Goal: Task Accomplishment & Management: Complete application form

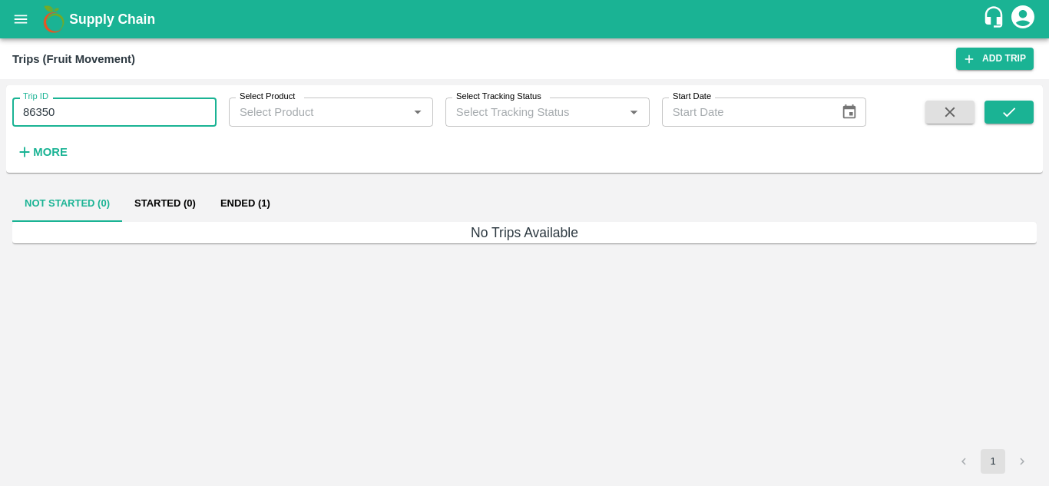
click at [80, 112] on input "86350" at bounding box center [114, 111] width 204 height 29
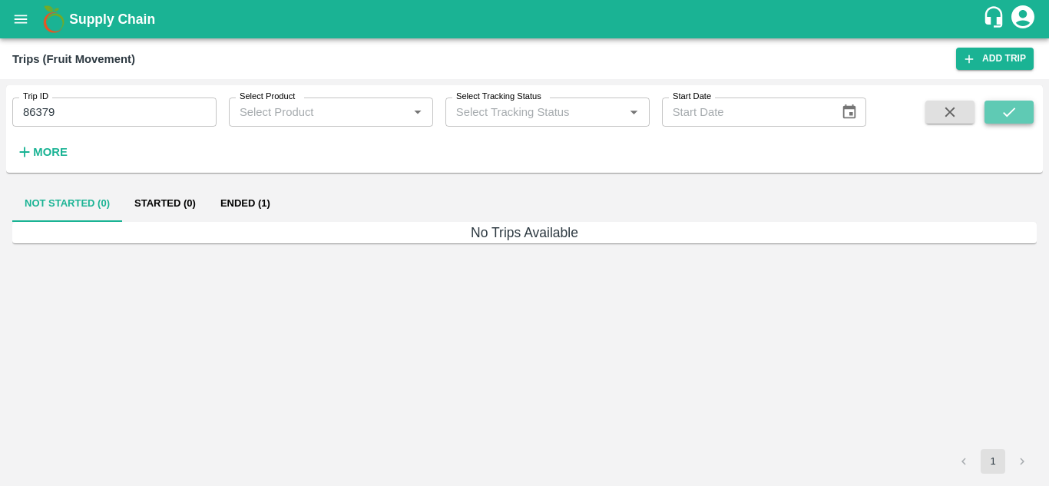
click at [1001, 112] on icon "submit" at bounding box center [1008, 112] width 17 height 17
click at [252, 200] on button "Ended (1)" at bounding box center [245, 203] width 74 height 37
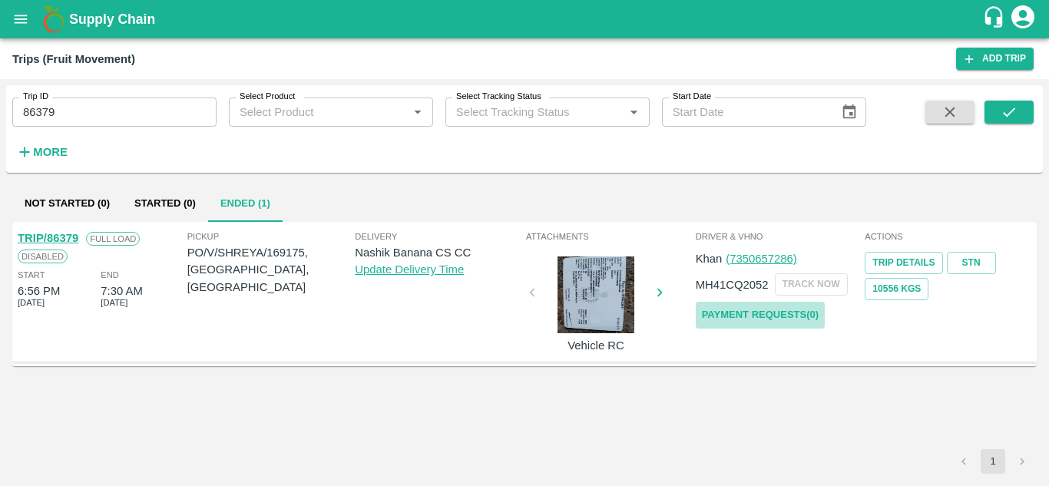
click at [749, 314] on link "Payment Requests( 0 )" at bounding box center [760, 315] width 129 height 27
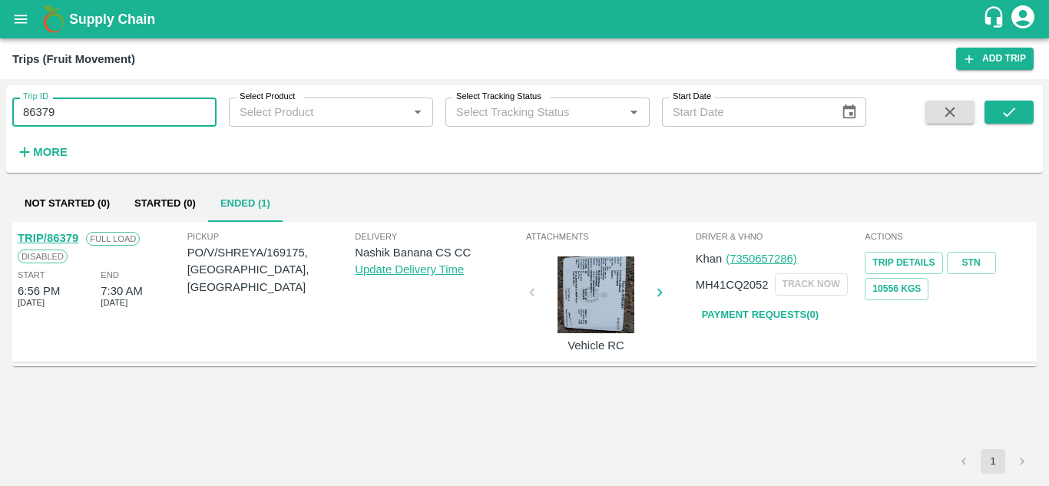
click at [81, 117] on input "86379" at bounding box center [114, 111] width 204 height 29
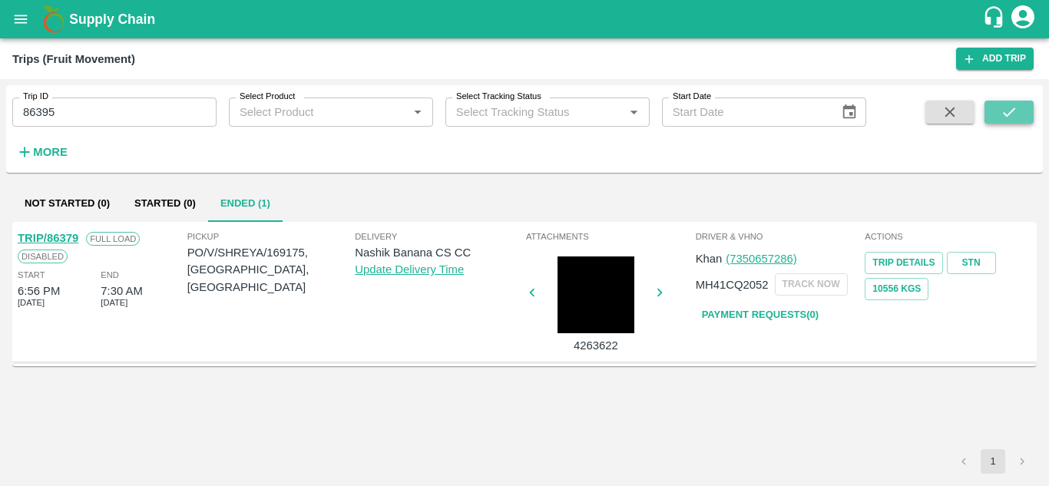
click at [1006, 107] on icon "submit" at bounding box center [1008, 112] width 17 height 17
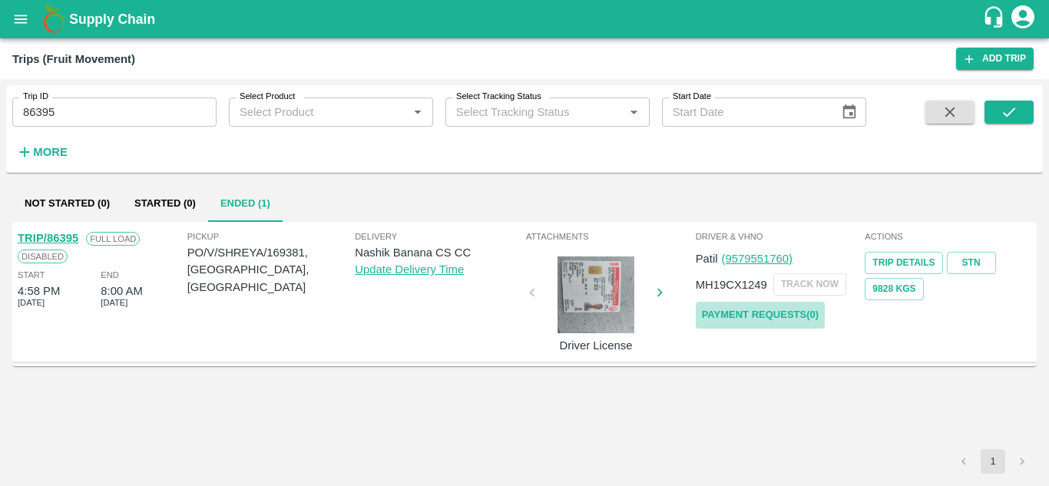
click at [775, 311] on link "Payment Requests( 0 )" at bounding box center [760, 315] width 129 height 27
click at [116, 127] on div "Trip ID 86395 Trip ID Select Product Select Product   * Select Tracking Status …" at bounding box center [433, 125] width 866 height 80
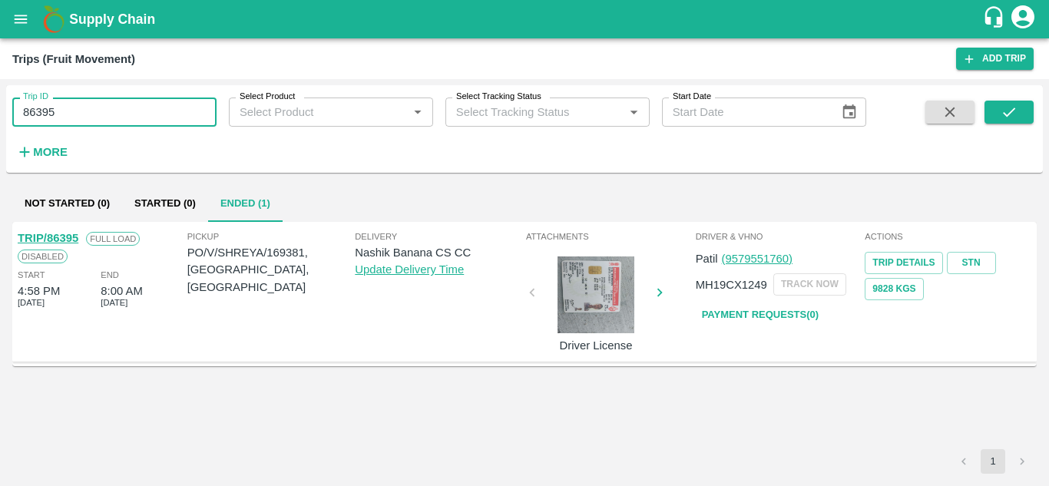
click at [105, 115] on input "86395" at bounding box center [114, 111] width 204 height 29
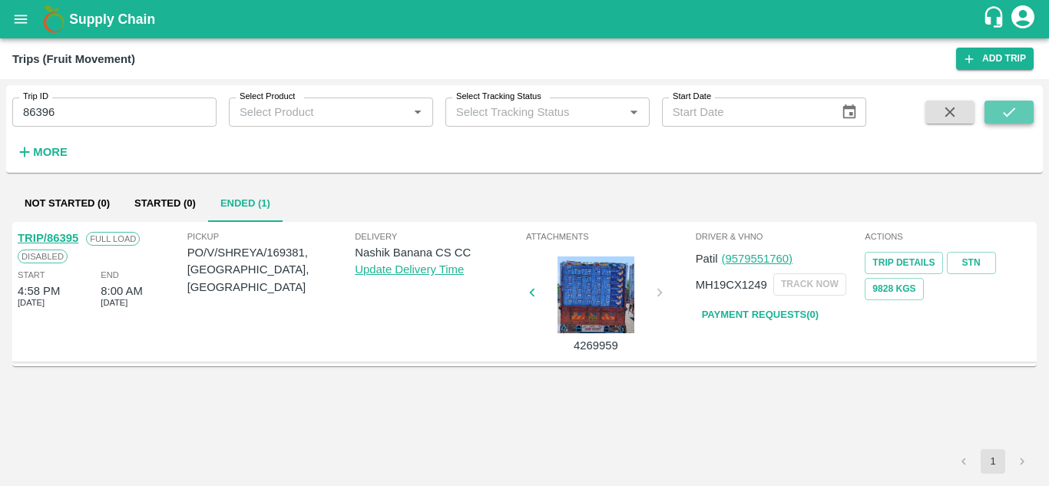
click at [990, 114] on button "submit" at bounding box center [1008, 112] width 49 height 23
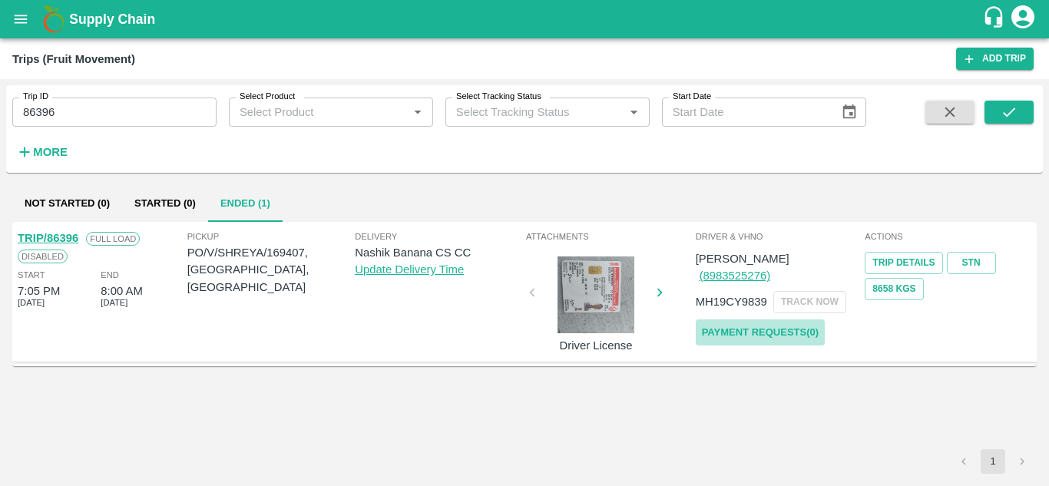
click at [776, 319] on link "Payment Requests( 0 )" at bounding box center [760, 332] width 129 height 27
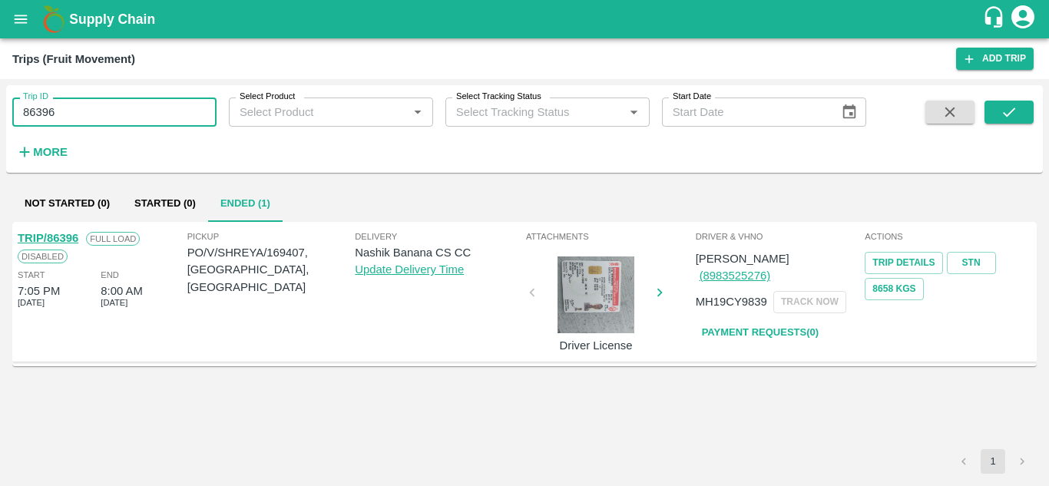
click at [92, 102] on input "86396" at bounding box center [114, 111] width 204 height 29
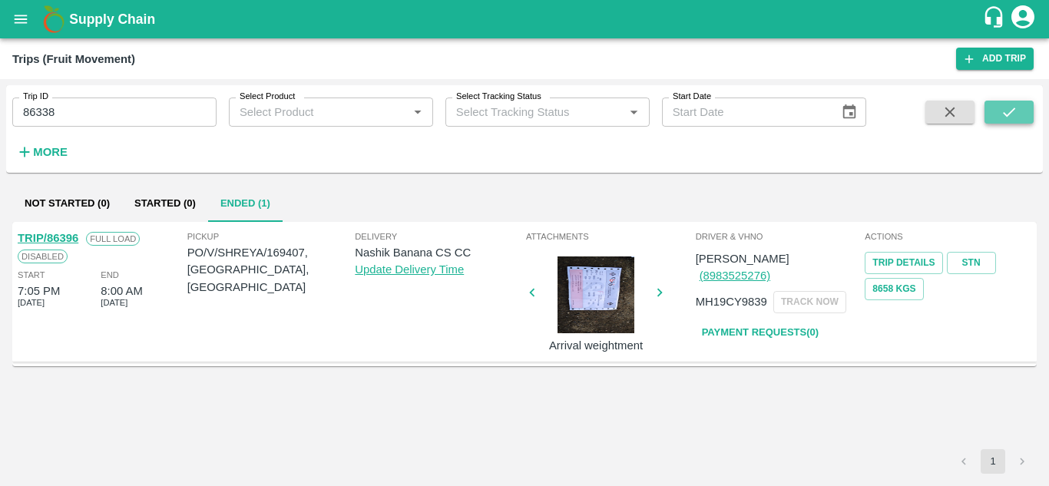
click at [1016, 108] on icon "submit" at bounding box center [1008, 112] width 17 height 17
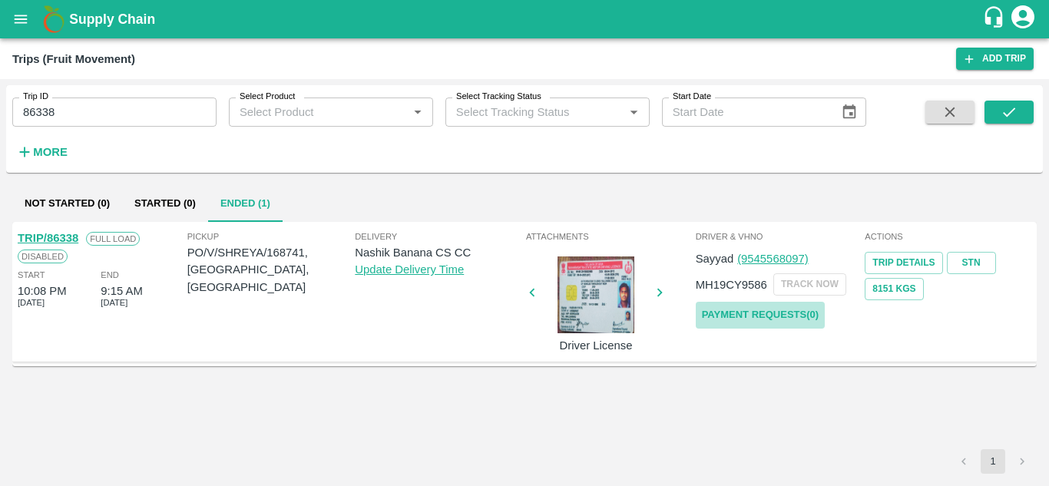
click at [771, 315] on link "Payment Requests( 0 )" at bounding box center [760, 315] width 129 height 27
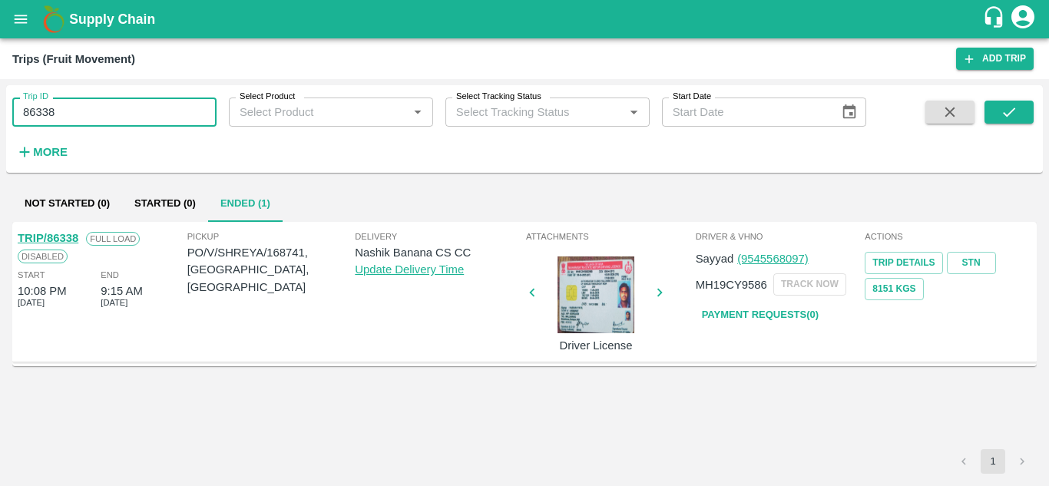
click at [74, 112] on input "86338" at bounding box center [114, 111] width 204 height 29
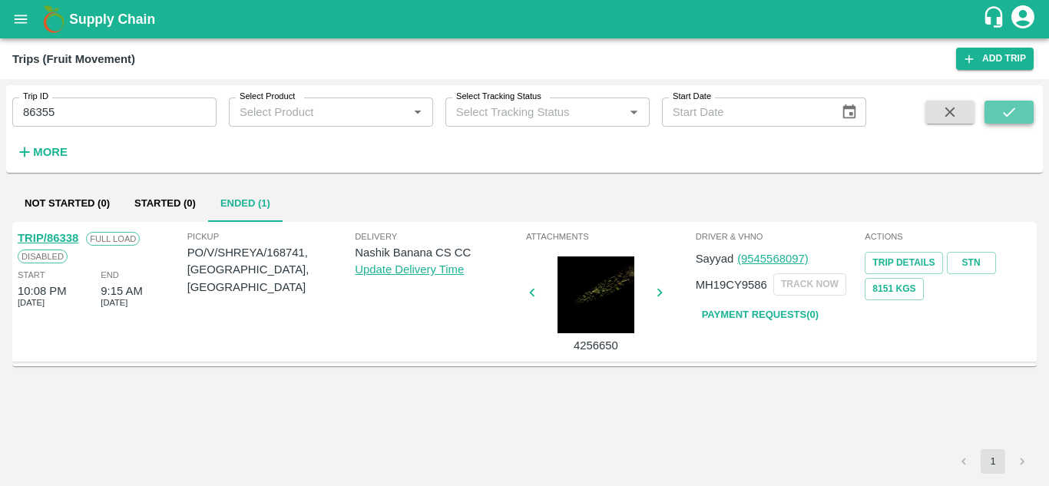
click at [996, 102] on button "submit" at bounding box center [1008, 112] width 49 height 23
click at [734, 312] on link "Payment Requests( 0 )" at bounding box center [760, 315] width 129 height 27
click at [87, 111] on input "86355" at bounding box center [114, 111] width 204 height 29
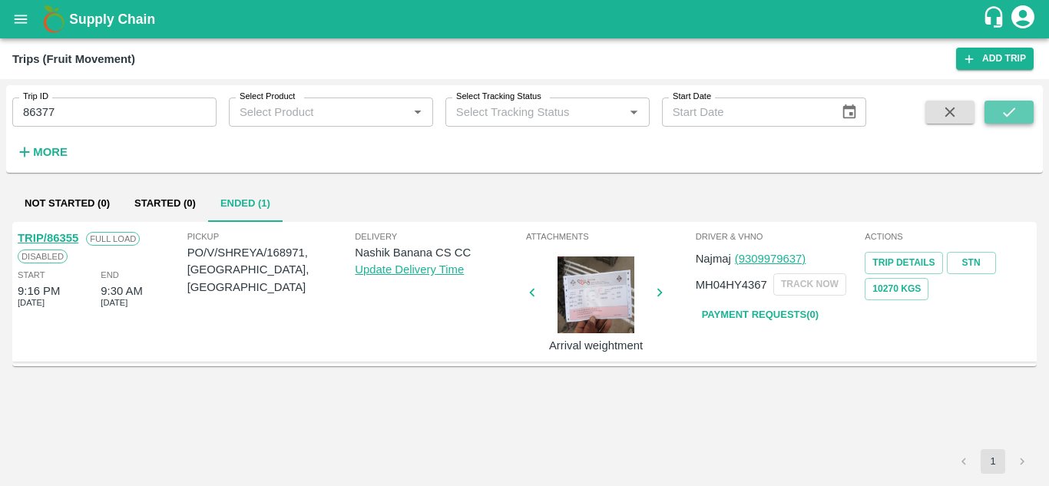
click at [1011, 110] on icon "submit" at bounding box center [1008, 112] width 17 height 17
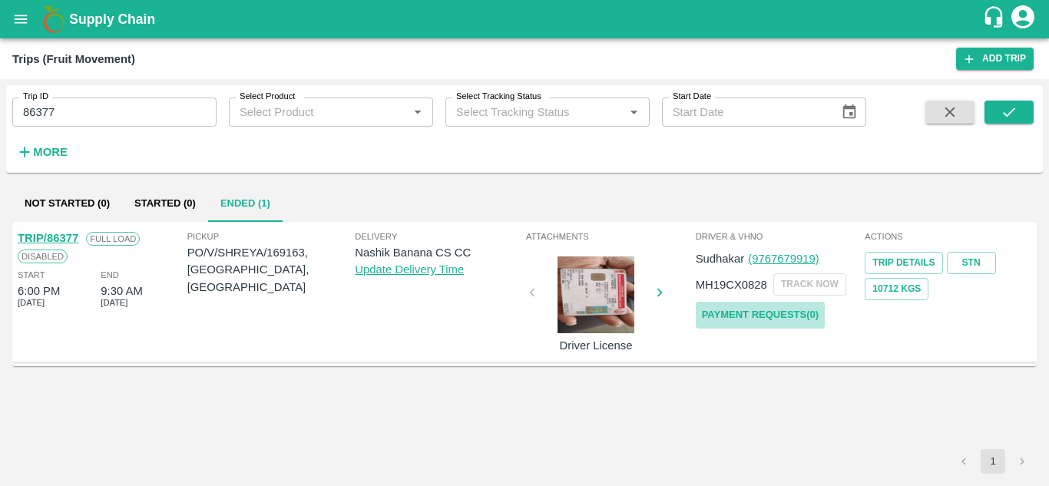
click at [762, 316] on link "Payment Requests( 0 )" at bounding box center [760, 315] width 129 height 27
click at [101, 105] on input "86377" at bounding box center [114, 111] width 204 height 29
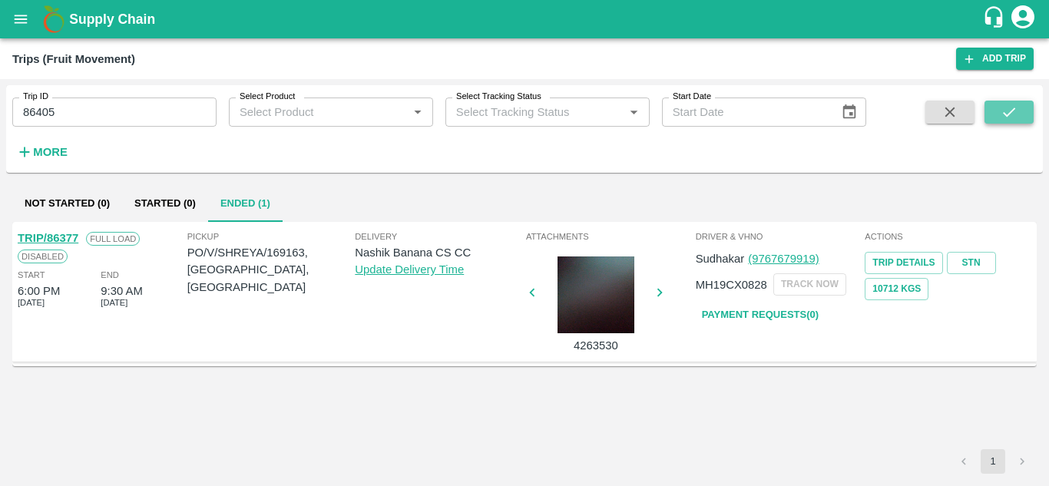
click at [999, 105] on button "submit" at bounding box center [1008, 112] width 49 height 23
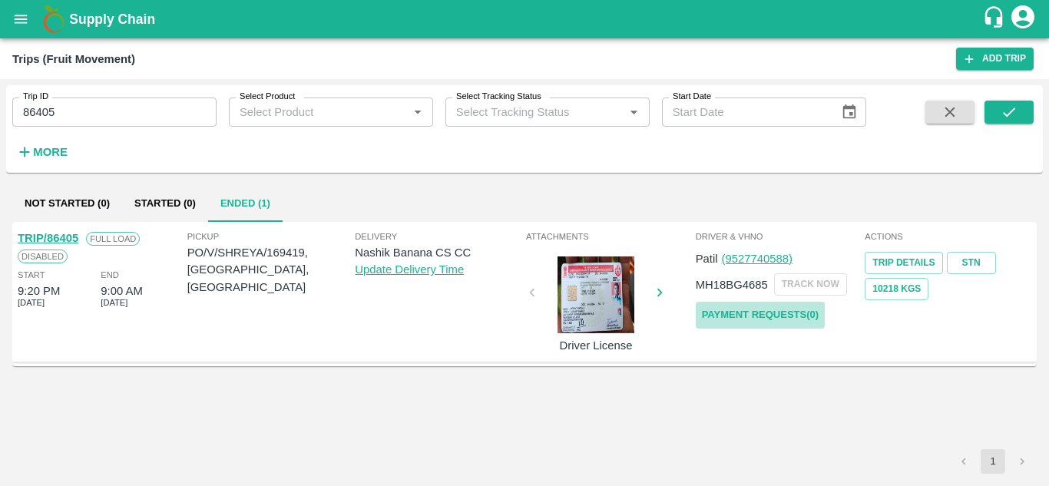
click at [757, 308] on link "Payment Requests( 0 )" at bounding box center [760, 315] width 129 height 27
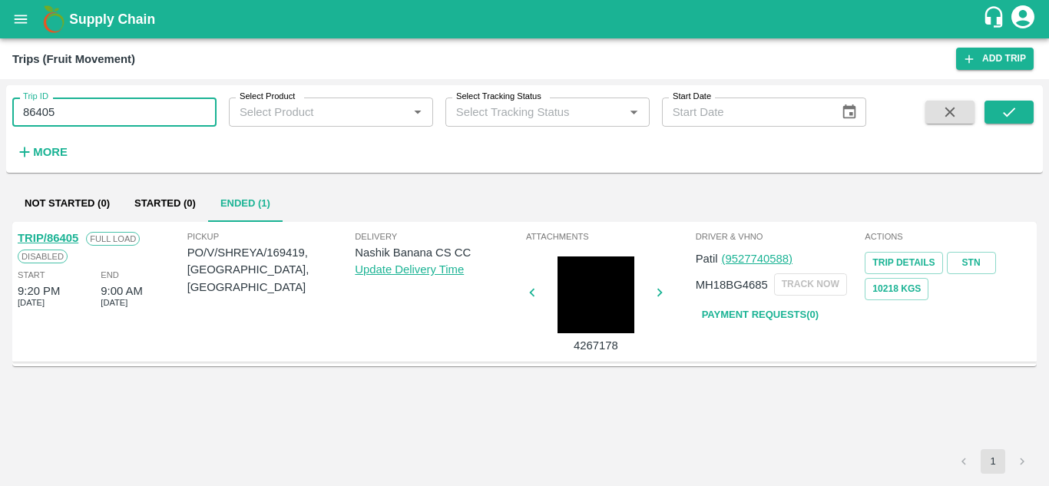
click at [149, 114] on input "86405" at bounding box center [114, 111] width 204 height 29
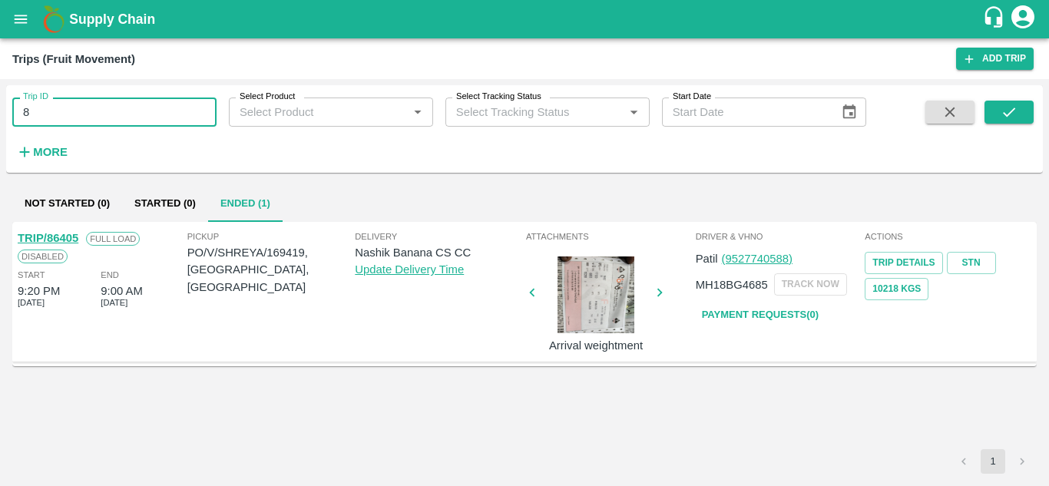
type input "8"
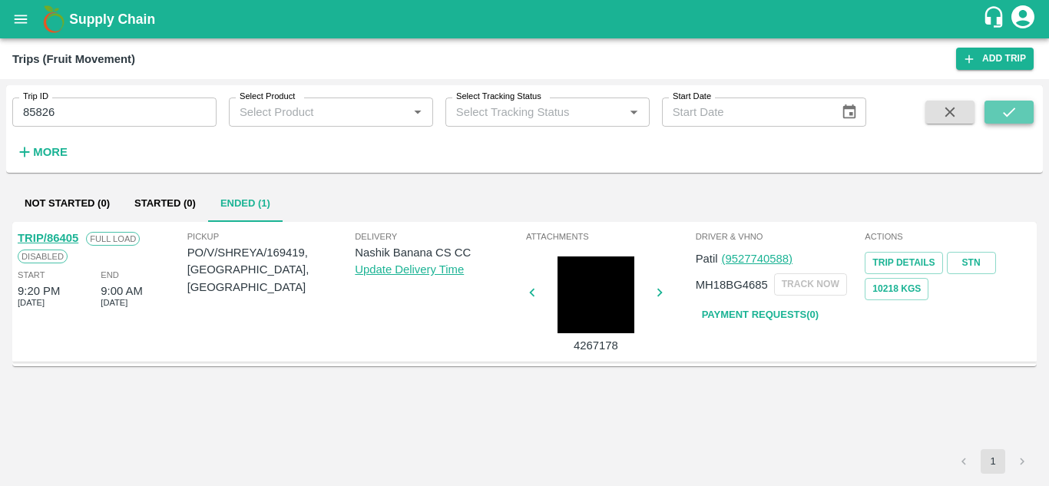
click at [1000, 114] on icon "submit" at bounding box center [1008, 112] width 17 height 17
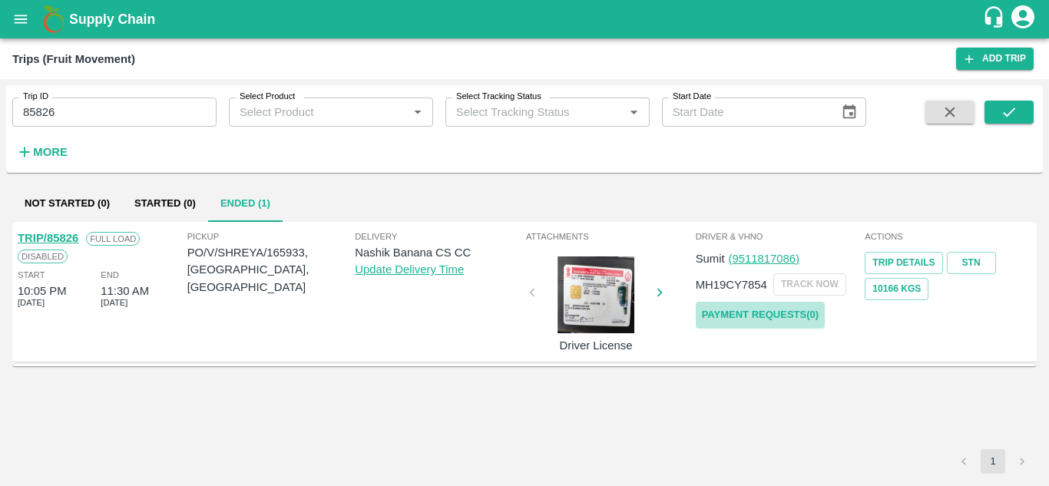
click at [739, 315] on link "Payment Requests( 0 )" at bounding box center [760, 315] width 129 height 27
drag, startPoint x: 97, startPoint y: 133, endPoint x: 64, endPoint y: 117, distance: 36.7
click at [64, 117] on div "Trip ID 85826 Trip ID Select Product Select Product   * Select Tracking Status …" at bounding box center [433, 125] width 866 height 80
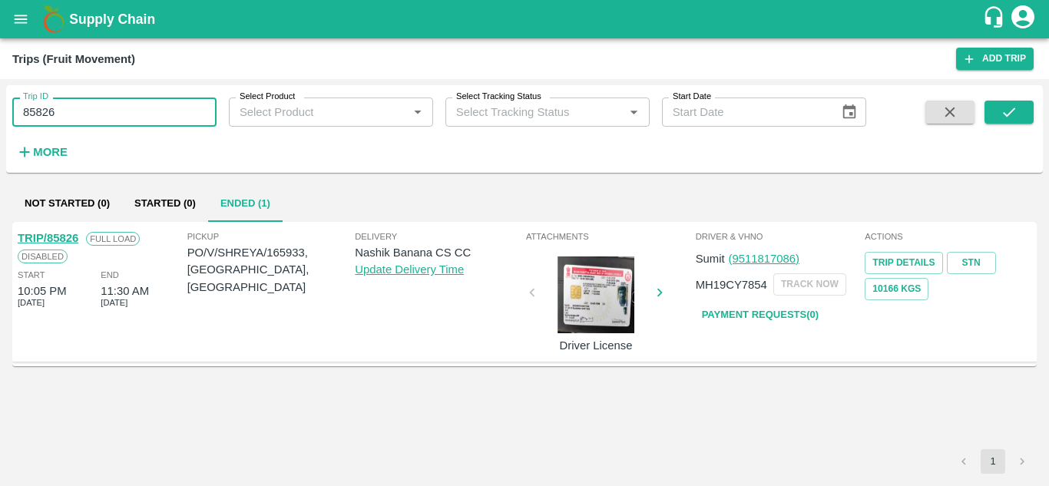
click at [64, 117] on input "85826" at bounding box center [114, 111] width 204 height 29
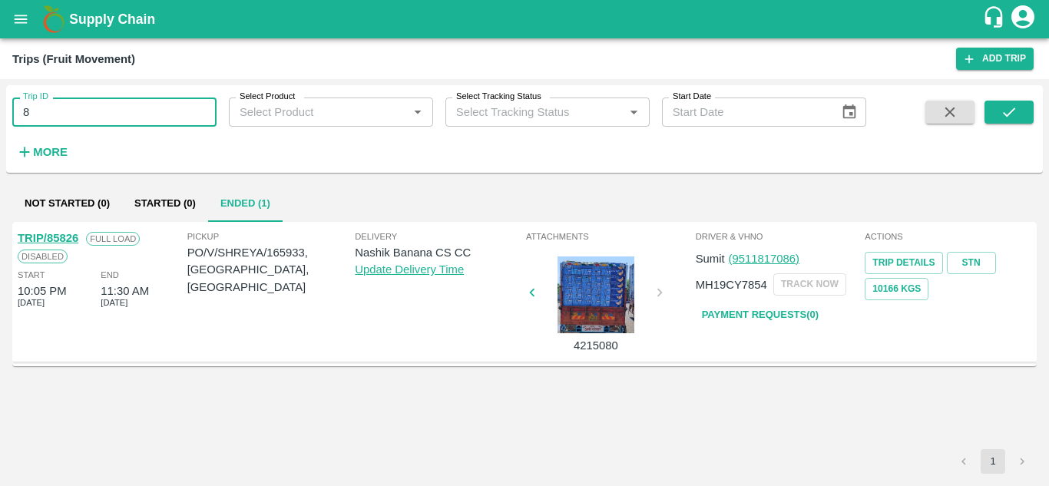
click at [64, 113] on input "8" at bounding box center [114, 111] width 204 height 29
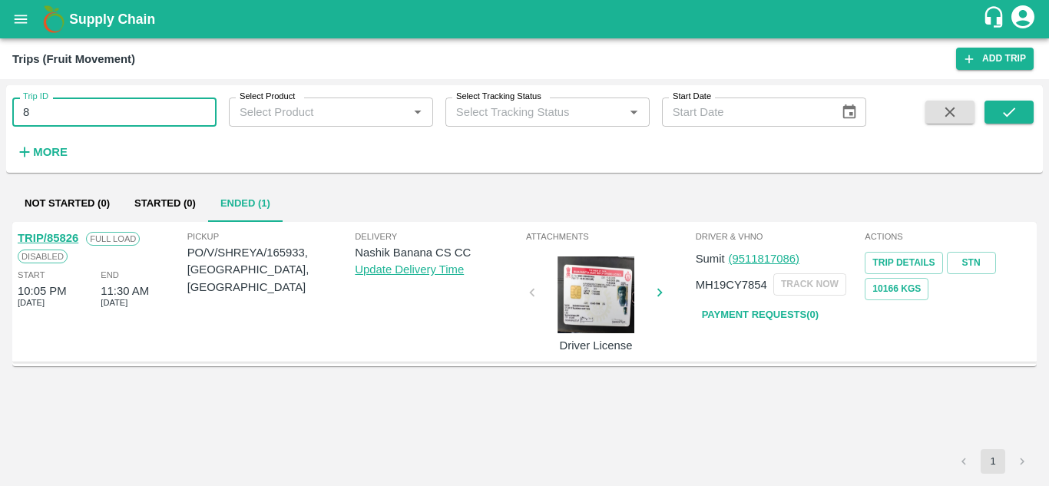
type input "8"
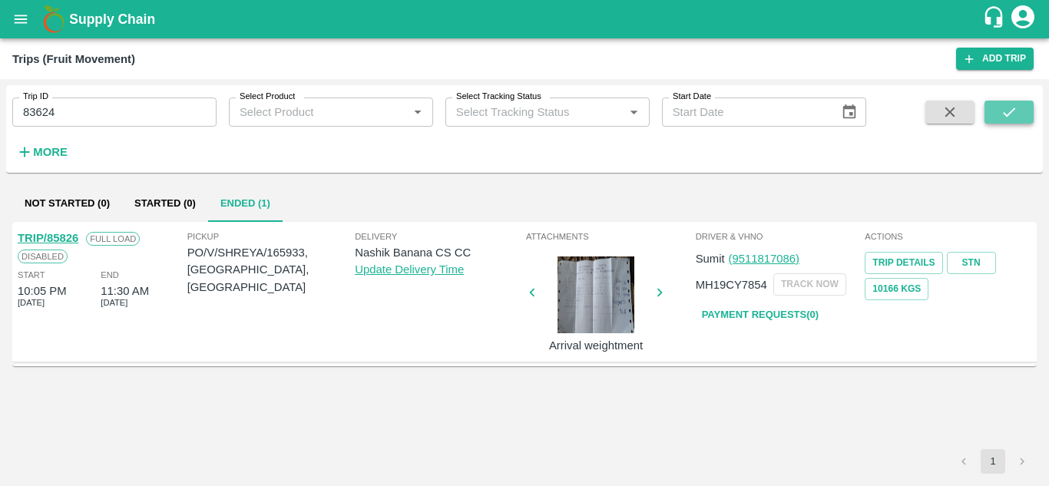
click at [1008, 107] on icon "submit" at bounding box center [1008, 112] width 17 height 17
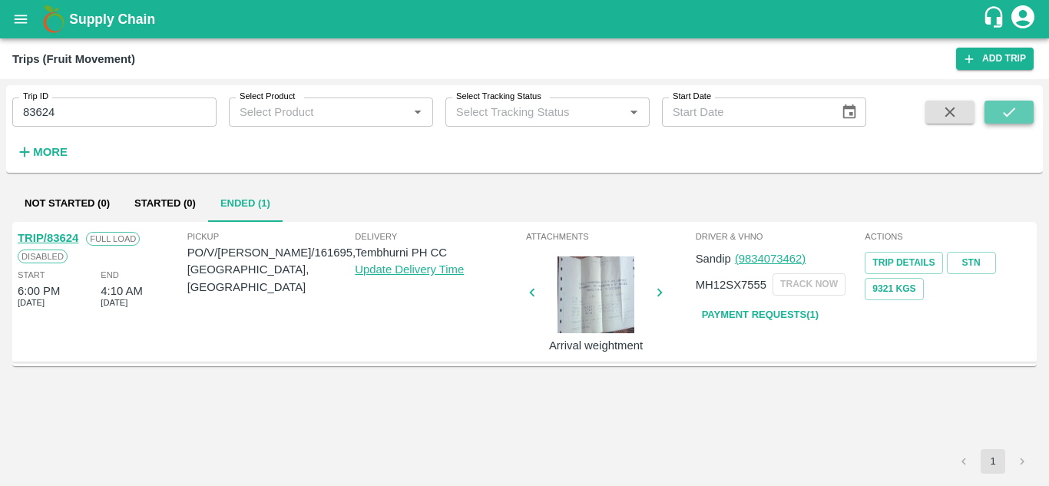
click at [1017, 114] on icon "submit" at bounding box center [1008, 112] width 17 height 17
click at [968, 258] on link "STN" at bounding box center [971, 263] width 49 height 22
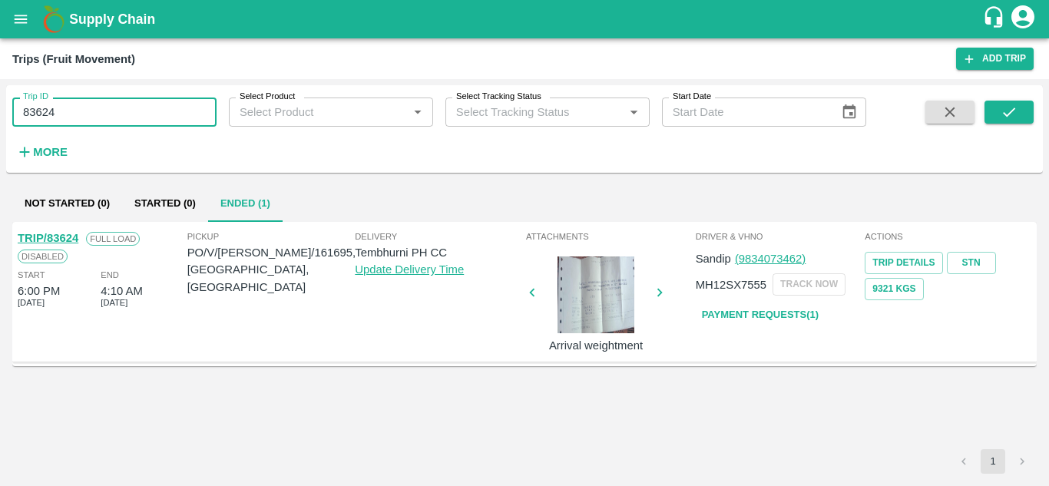
click at [92, 121] on input "83624" at bounding box center [114, 111] width 204 height 29
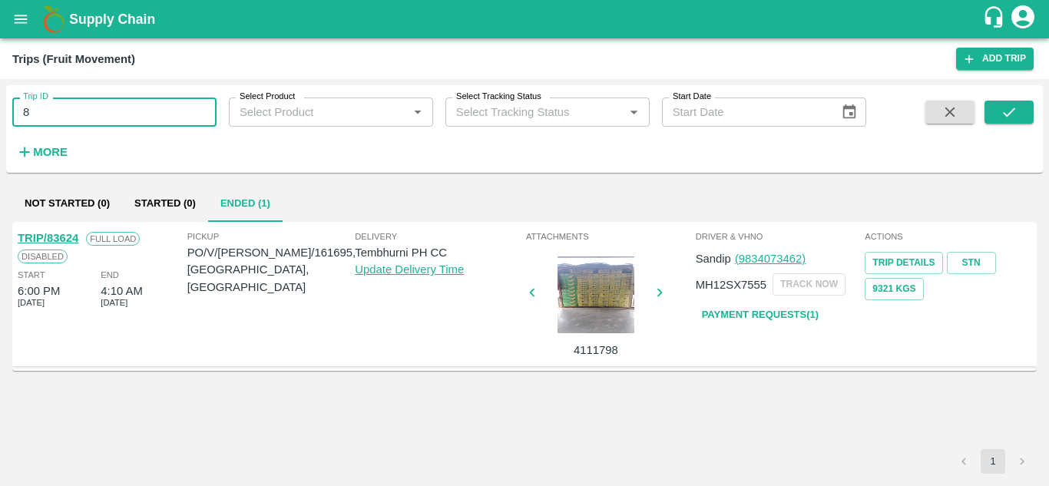
type input "8"
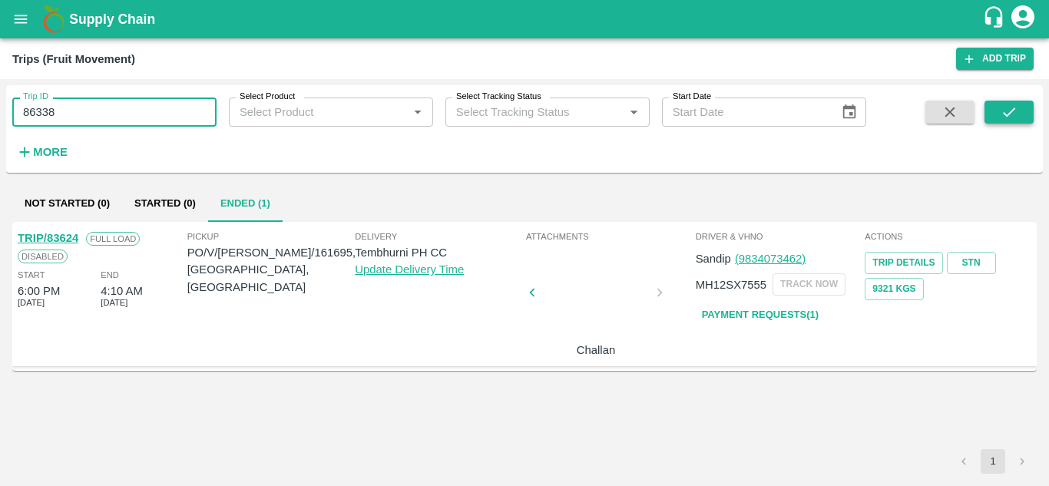
type input "86338"
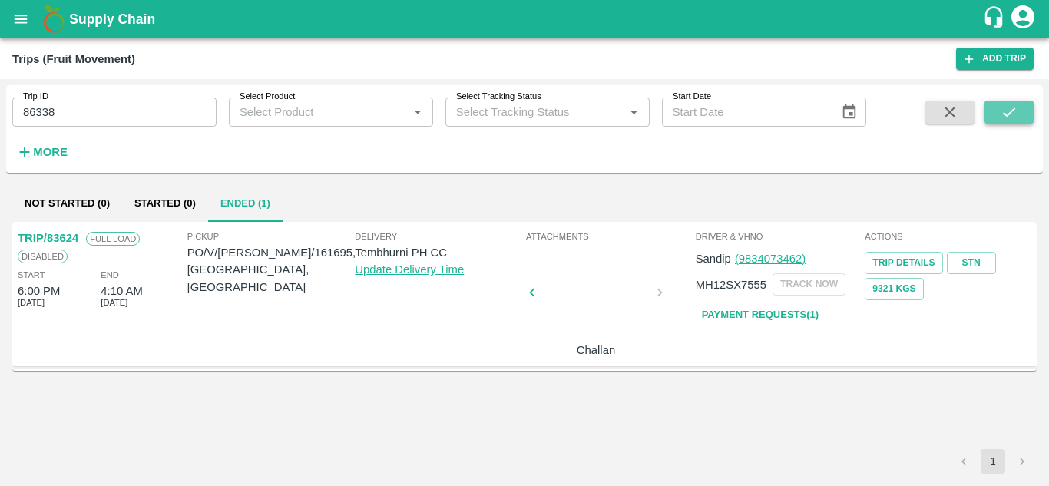
click at [1006, 105] on icon "submit" at bounding box center [1008, 112] width 17 height 17
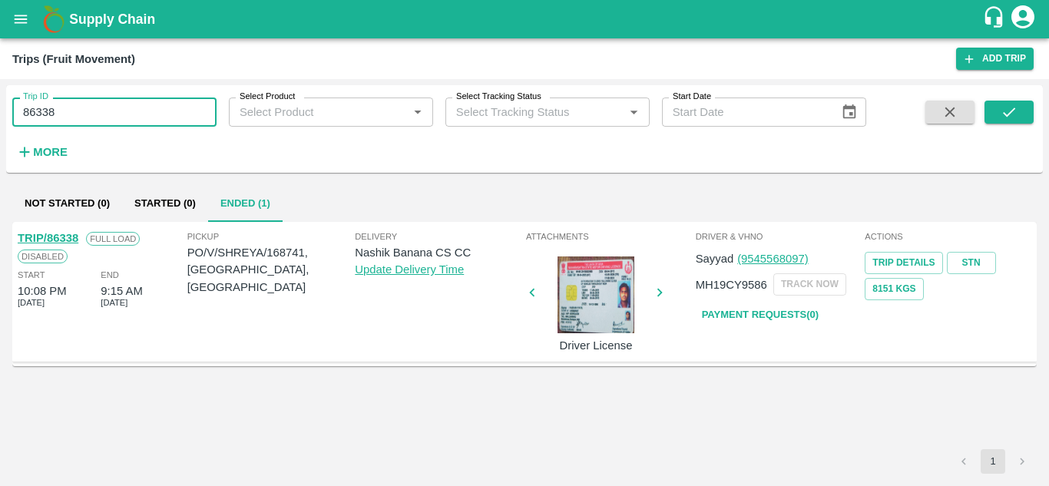
click at [73, 114] on input "86338" at bounding box center [114, 111] width 204 height 29
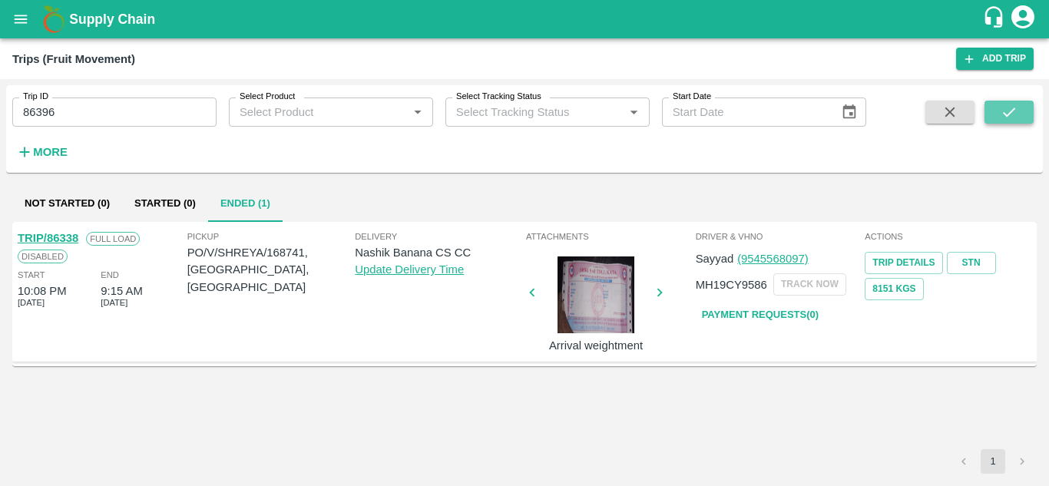
click at [1004, 108] on icon "submit" at bounding box center [1008, 112] width 17 height 17
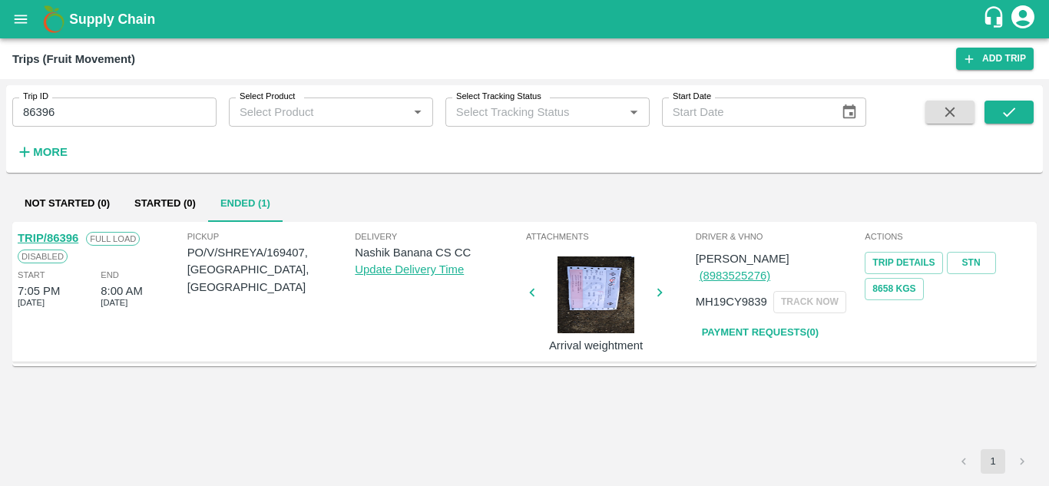
drag, startPoint x: 86, startPoint y: 94, endPoint x: 71, endPoint y: 107, distance: 19.6
click at [71, 107] on div "Trip ID 86396 Trip ID" at bounding box center [108, 105] width 216 height 41
click at [71, 107] on input "86396" at bounding box center [114, 111] width 204 height 29
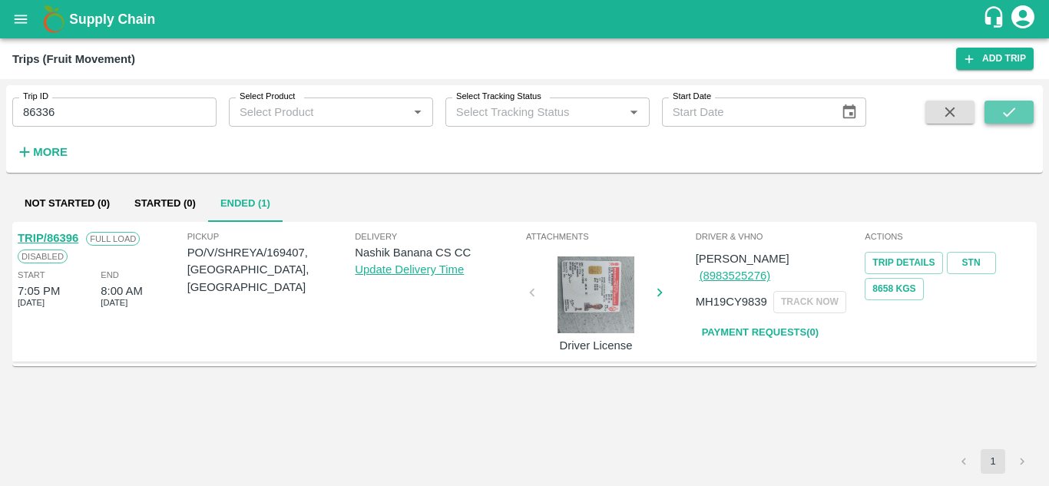
click at [1022, 105] on button "submit" at bounding box center [1008, 112] width 49 height 23
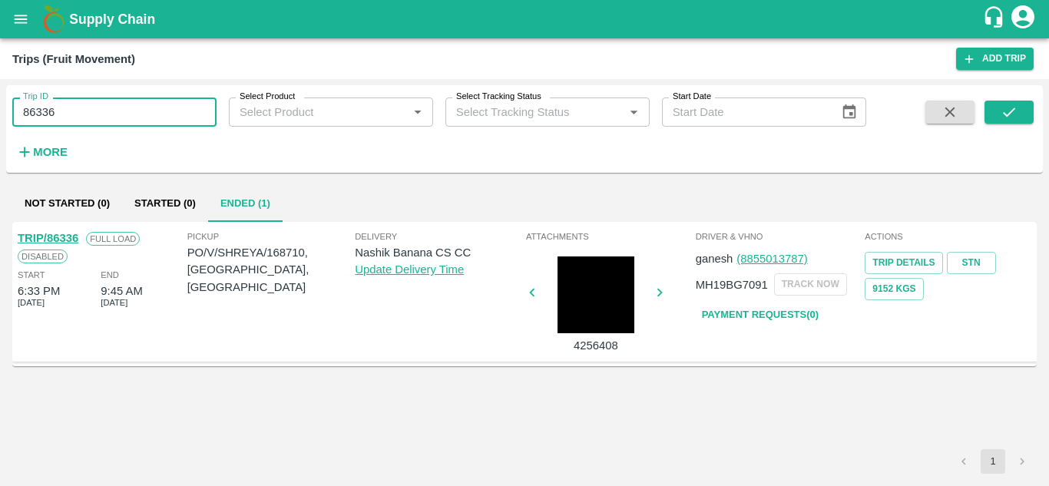
click at [84, 104] on input "86336" at bounding box center [114, 111] width 204 height 29
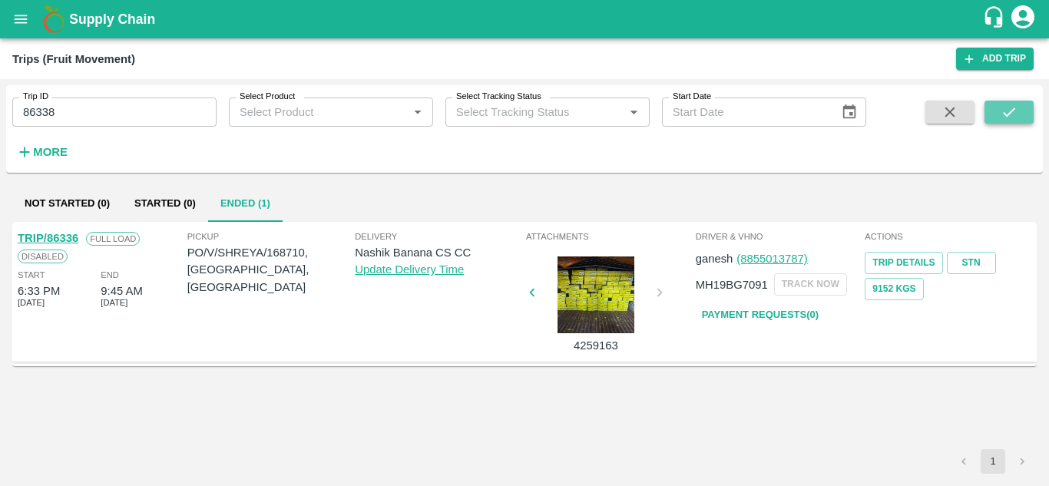
click at [1014, 121] on icon "submit" at bounding box center [1008, 112] width 17 height 17
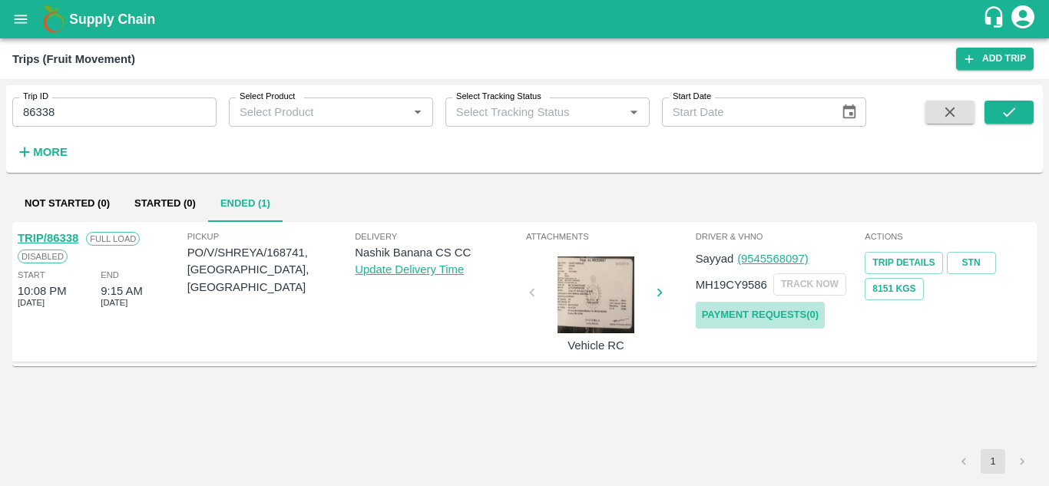
click at [742, 318] on link "Payment Requests( 0 )" at bounding box center [760, 315] width 129 height 27
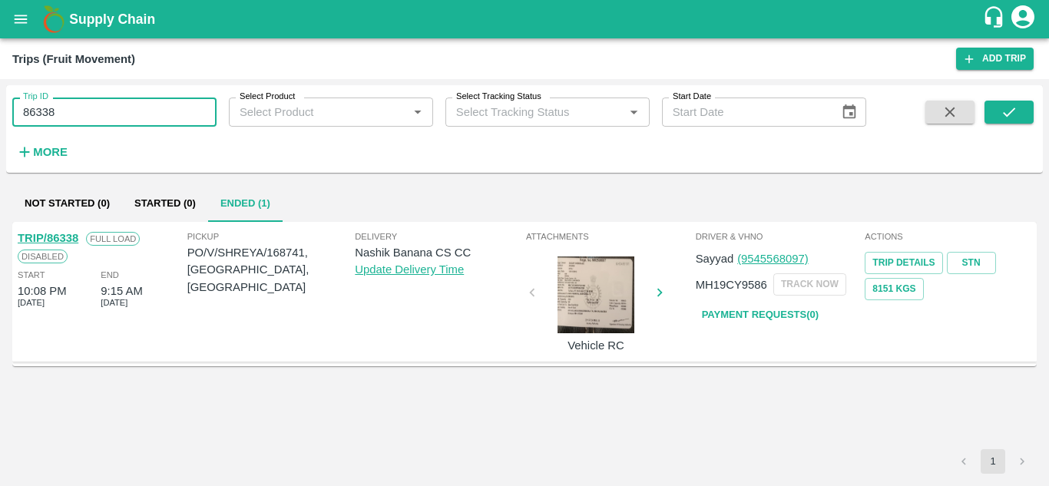
click at [94, 116] on input "86338" at bounding box center [114, 111] width 204 height 29
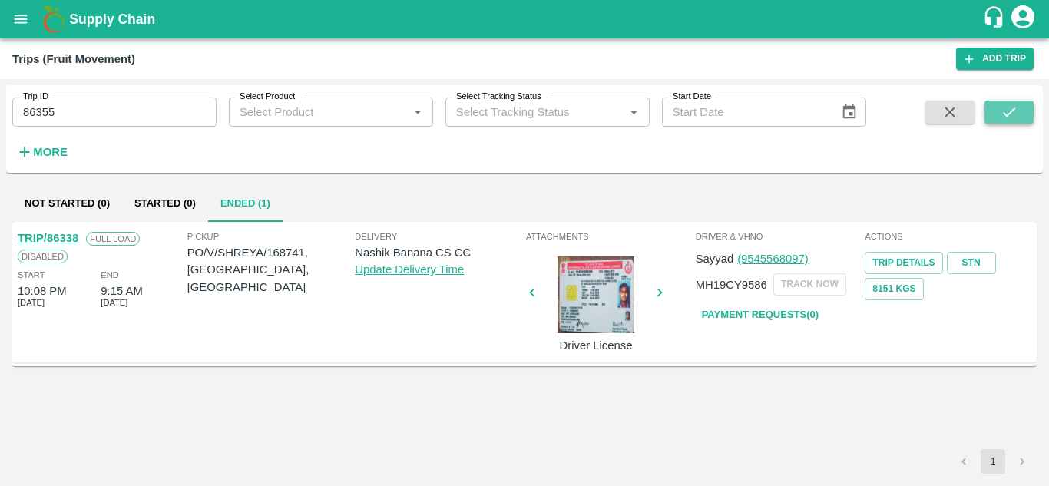
click at [991, 108] on button "submit" at bounding box center [1008, 112] width 49 height 23
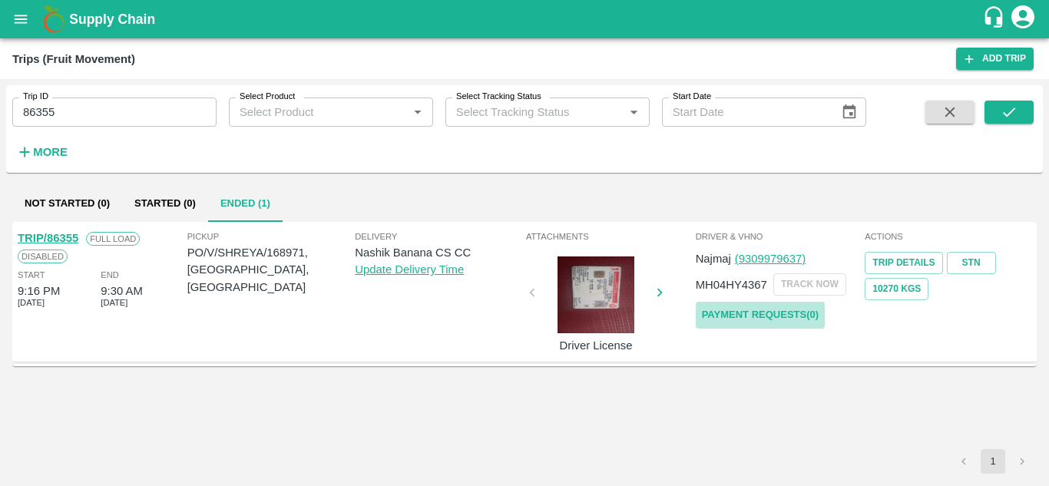
click at [774, 312] on link "Payment Requests( 0 )" at bounding box center [760, 315] width 129 height 27
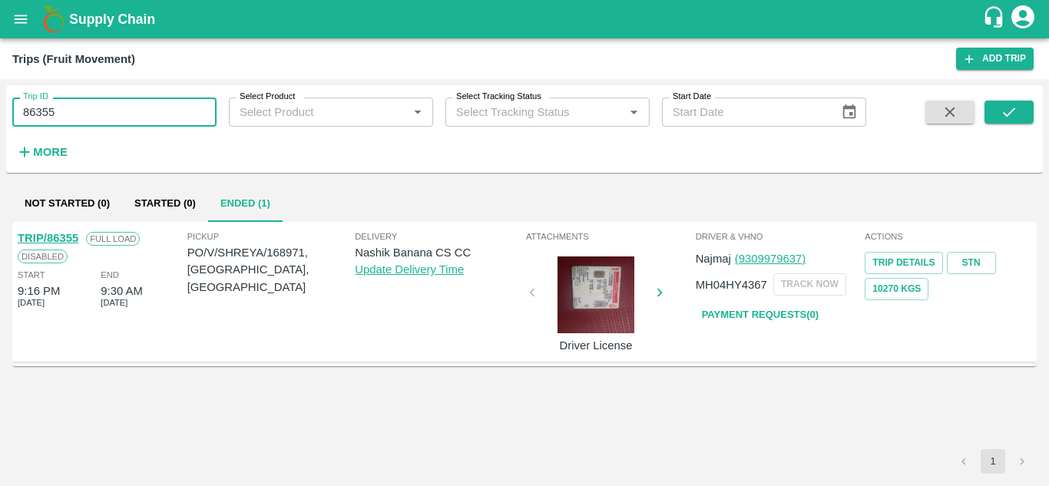
click at [106, 118] on input "86355" at bounding box center [114, 111] width 204 height 29
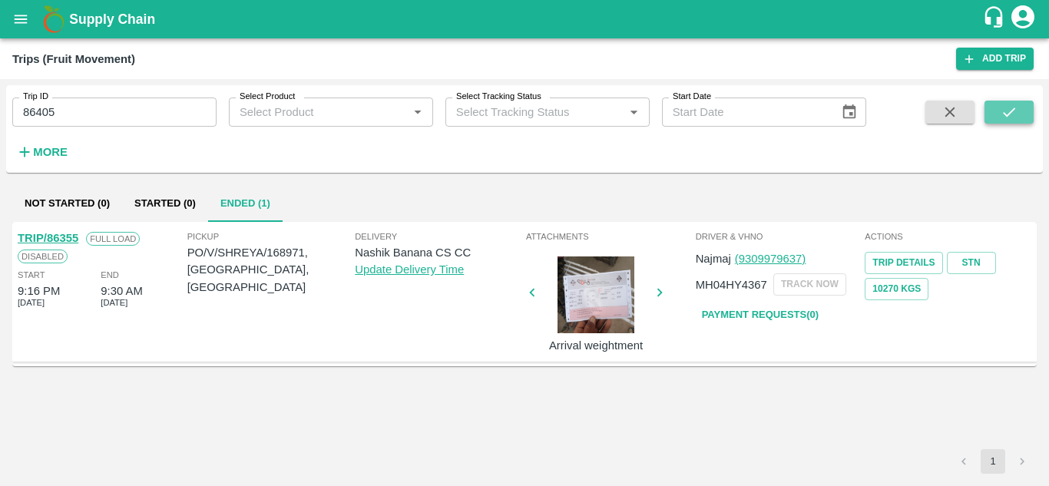
click at [1006, 104] on icon "submit" at bounding box center [1008, 112] width 17 height 17
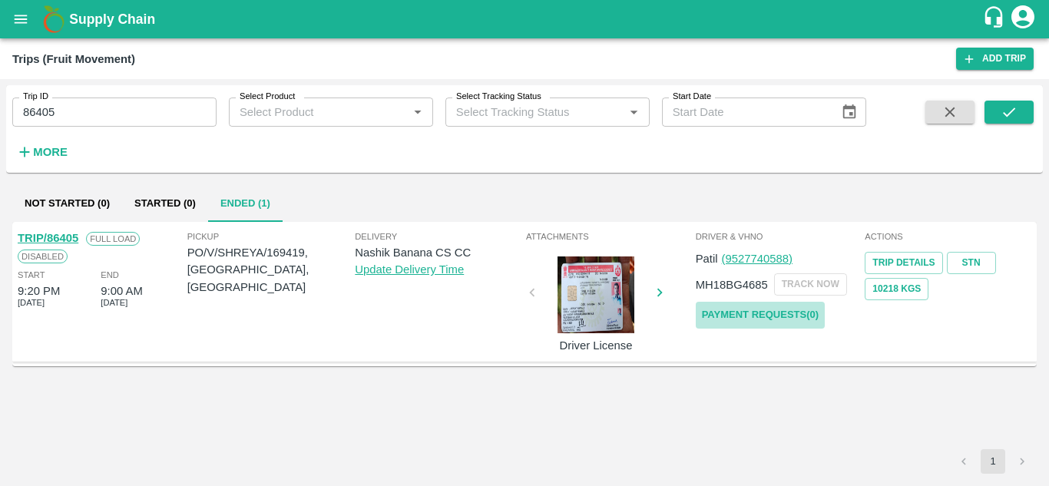
click at [761, 304] on link "Payment Requests( 0 )" at bounding box center [760, 315] width 129 height 27
click at [777, 313] on link "Payment Requests( 0 )" at bounding box center [760, 315] width 129 height 27
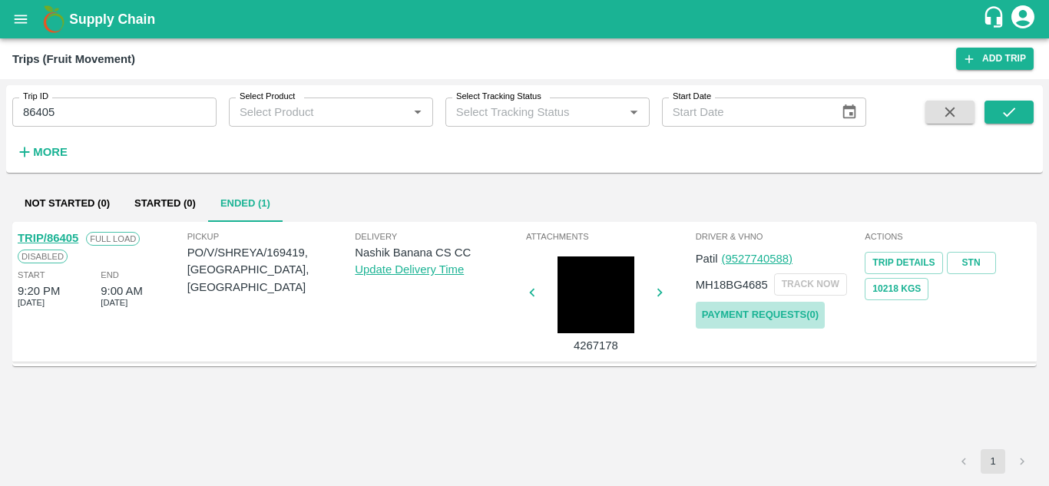
click at [791, 316] on link "Payment Requests( 0 )" at bounding box center [760, 315] width 129 height 27
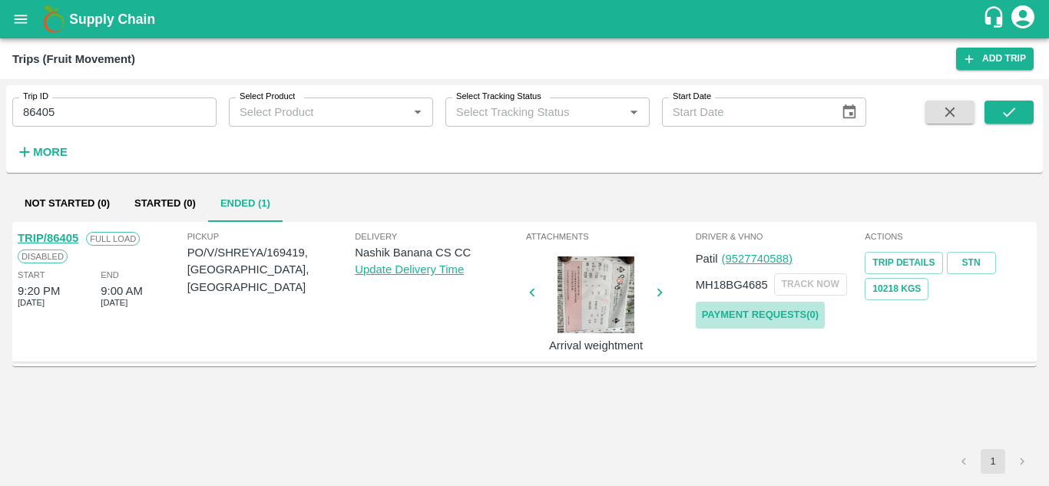
click at [788, 316] on link "Payment Requests( 0 )" at bounding box center [760, 315] width 129 height 27
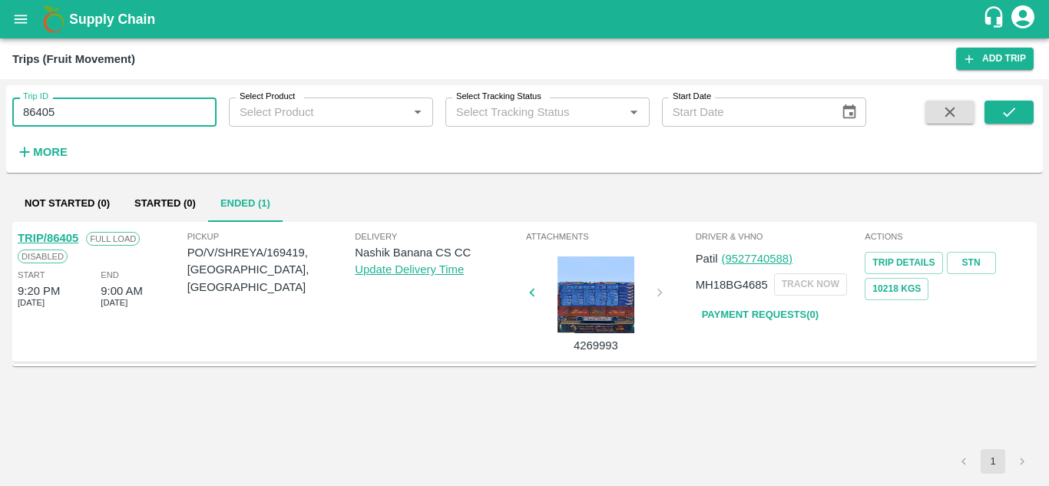
click at [88, 113] on input "86405" at bounding box center [114, 111] width 204 height 29
type input "8"
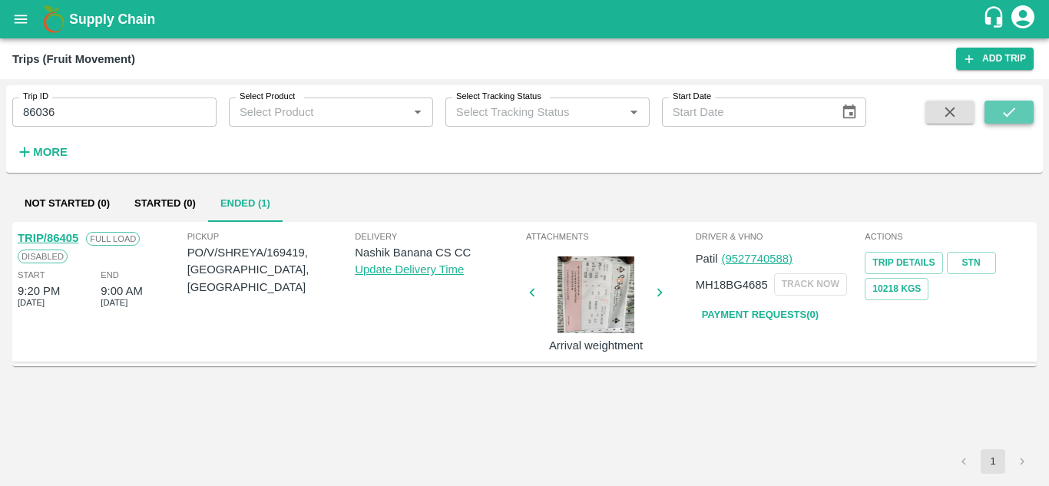
click at [1021, 113] on button "submit" at bounding box center [1008, 112] width 49 height 23
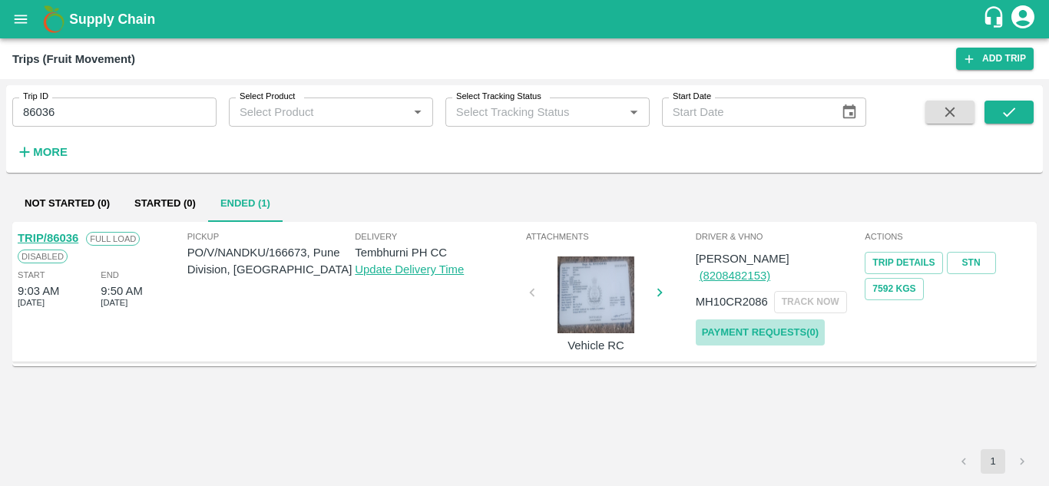
click at [758, 319] on link "Payment Requests( 0 )" at bounding box center [760, 332] width 129 height 27
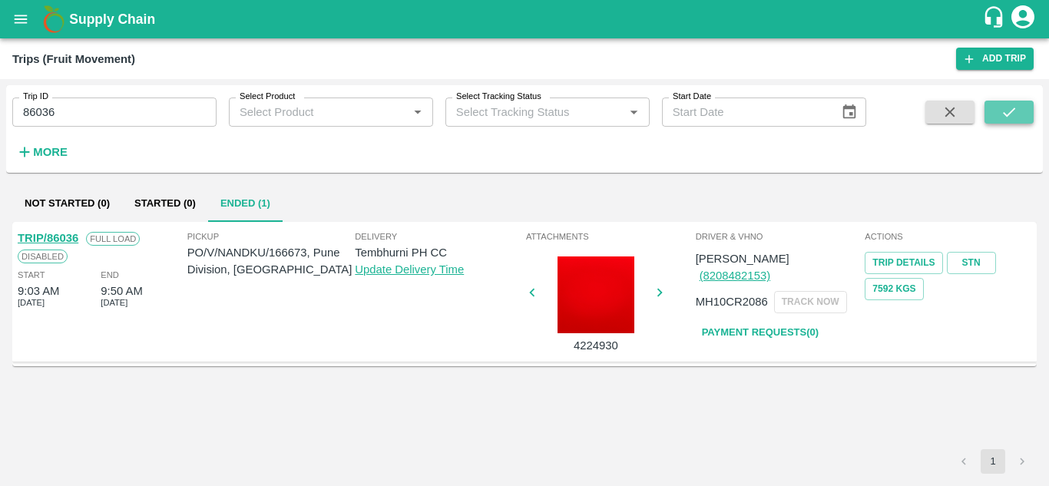
click at [996, 117] on button "submit" at bounding box center [1008, 112] width 49 height 23
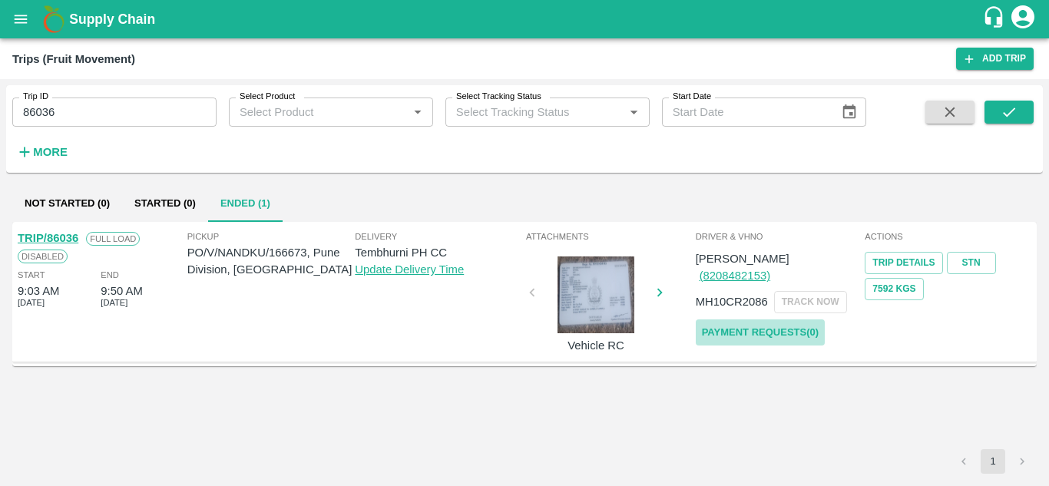
click at [794, 319] on link "Payment Requests( 0 )" at bounding box center [760, 332] width 129 height 27
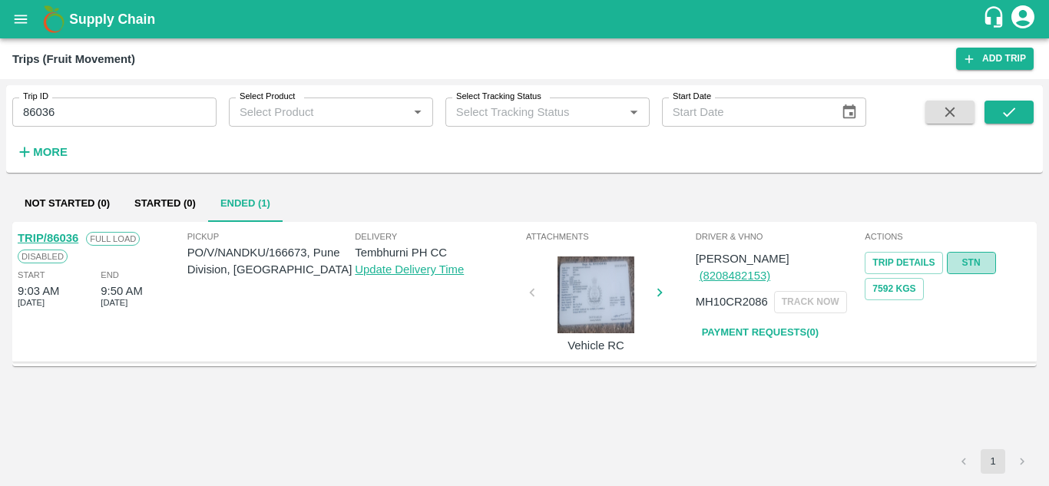
click at [971, 261] on link "STN" at bounding box center [971, 263] width 49 height 22
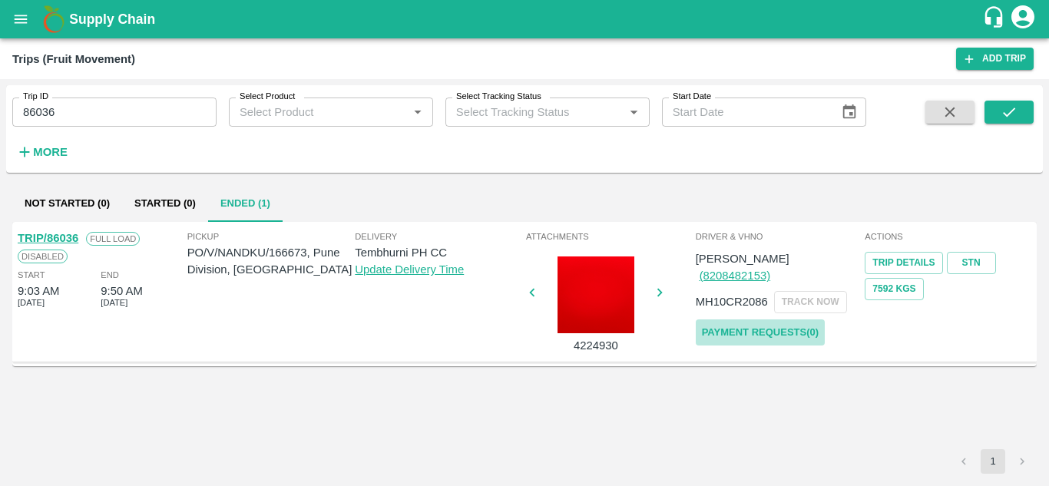
click at [764, 319] on link "Payment Requests( 0 )" at bounding box center [760, 332] width 129 height 27
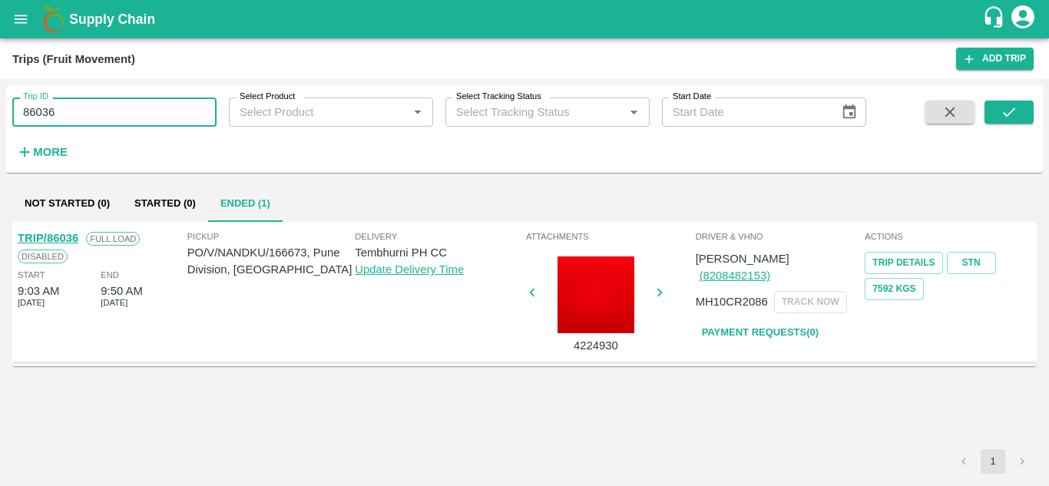
click at [108, 117] on input "86036" at bounding box center [114, 111] width 204 height 29
type input "86624"
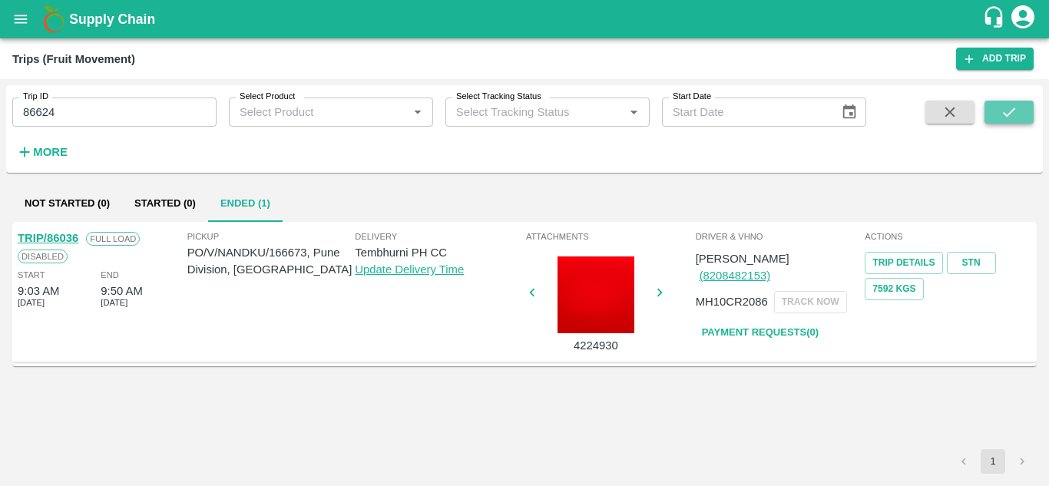
click at [1007, 110] on icon "submit" at bounding box center [1008, 112] width 17 height 17
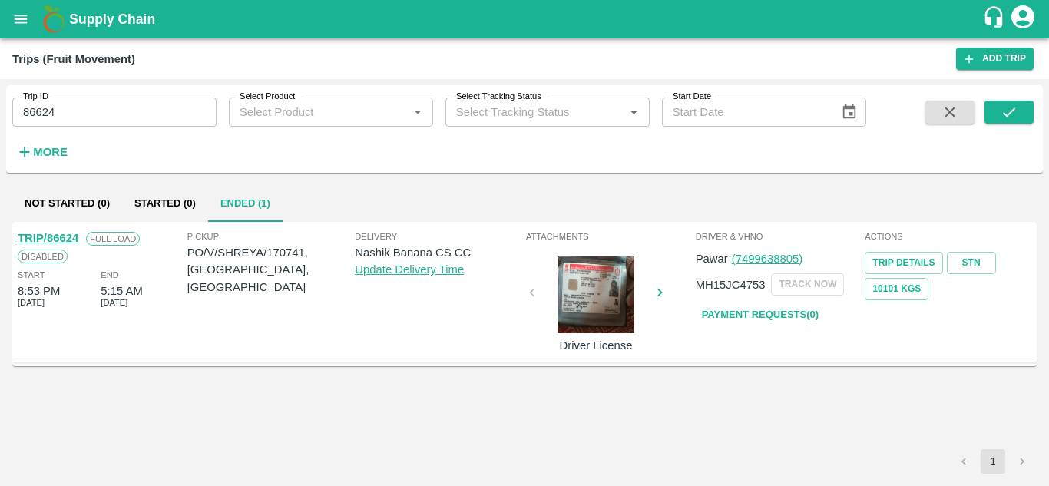
click at [775, 316] on link "Payment Requests( 0 )" at bounding box center [760, 315] width 129 height 27
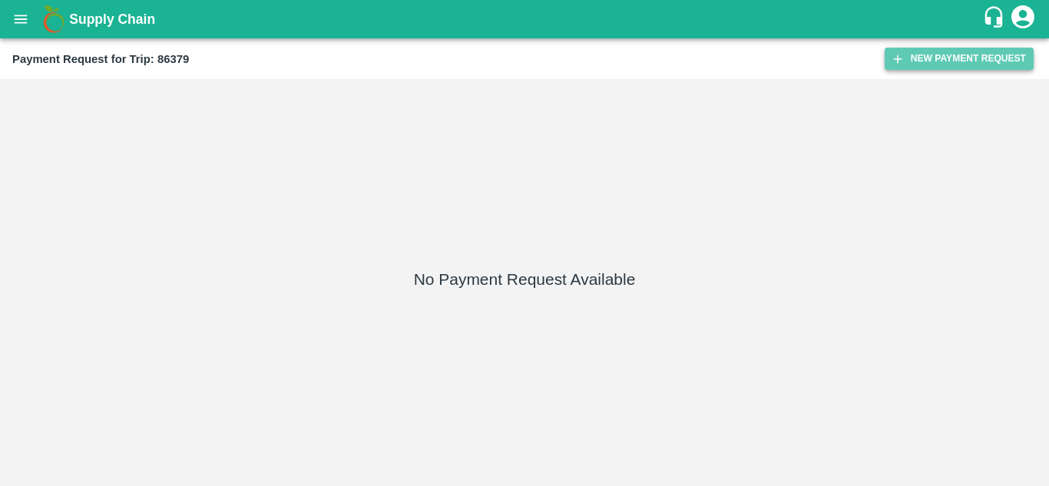
click at [937, 62] on button "New Payment Request" at bounding box center [958, 59] width 149 height 22
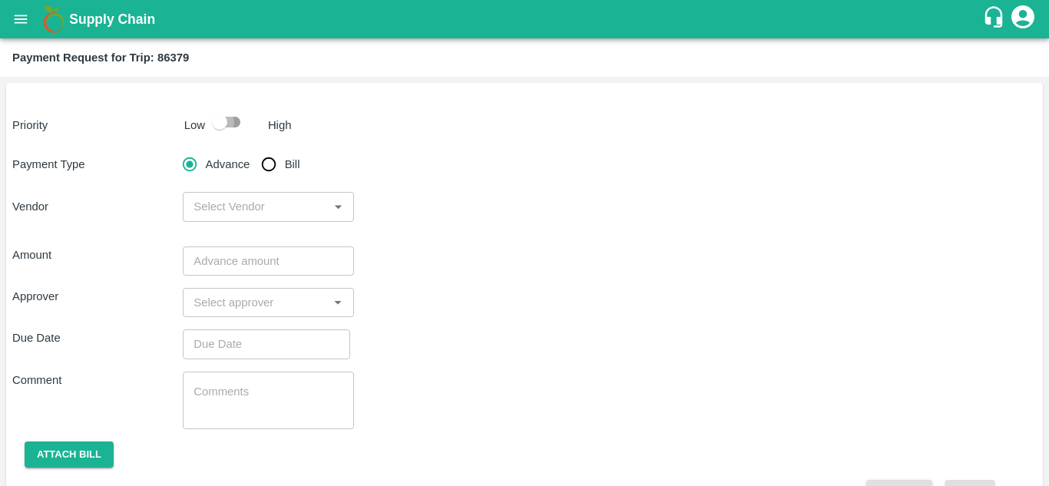
click at [235, 116] on input "checkbox" at bounding box center [220, 121] width 88 height 29
checkbox input "true"
click at [266, 167] on input "Bill" at bounding box center [268, 164] width 31 height 31
radio input "true"
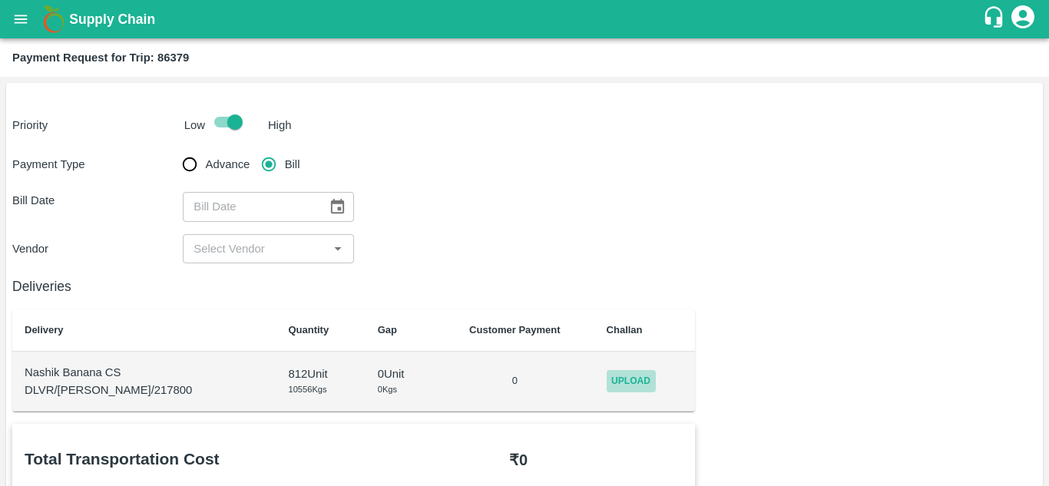
click at [627, 378] on span "Upload" at bounding box center [630, 381] width 49 height 22
click at [0, 0] on input "Upload" at bounding box center [0, 0] width 0 height 0
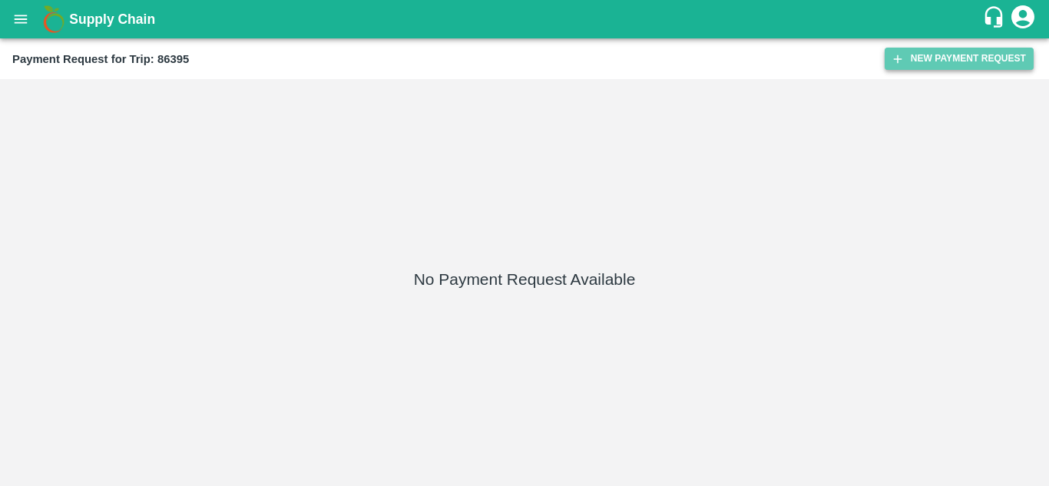
click at [974, 49] on button "New Payment Request" at bounding box center [958, 59] width 149 height 22
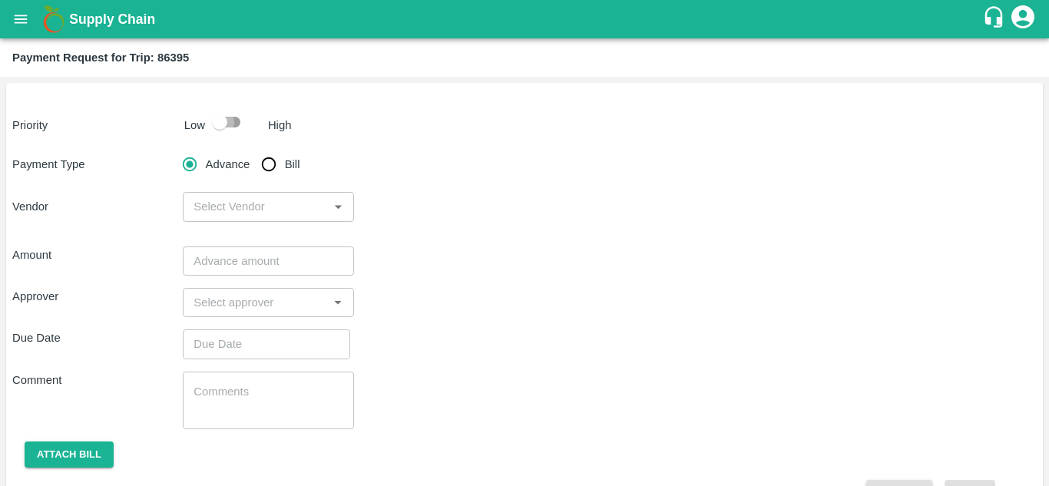
click at [237, 117] on input "checkbox" at bounding box center [220, 121] width 88 height 29
checkbox input "true"
click at [268, 168] on input "Bill" at bounding box center [268, 164] width 31 height 31
radio input "true"
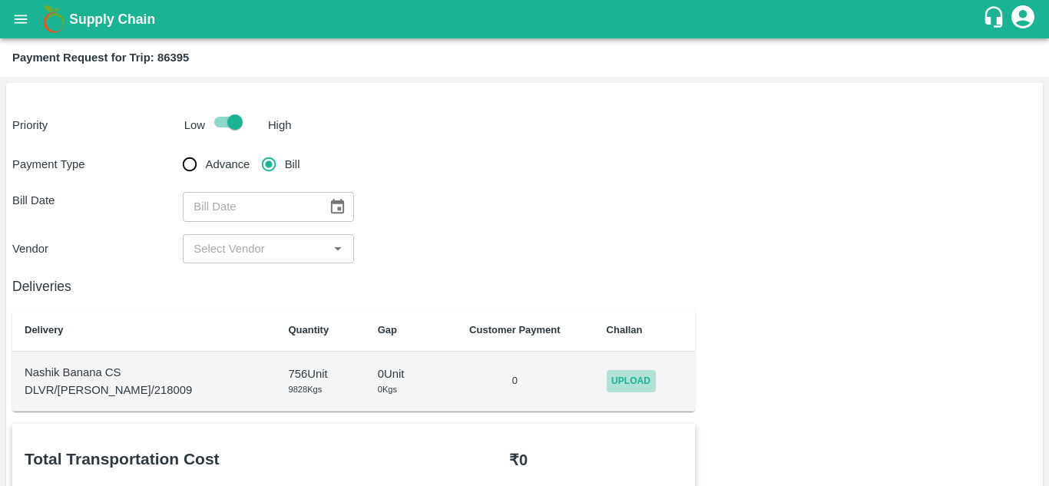
click at [622, 376] on span "Upload" at bounding box center [630, 381] width 49 height 22
click at [0, 0] on input "Upload" at bounding box center [0, 0] width 0 height 0
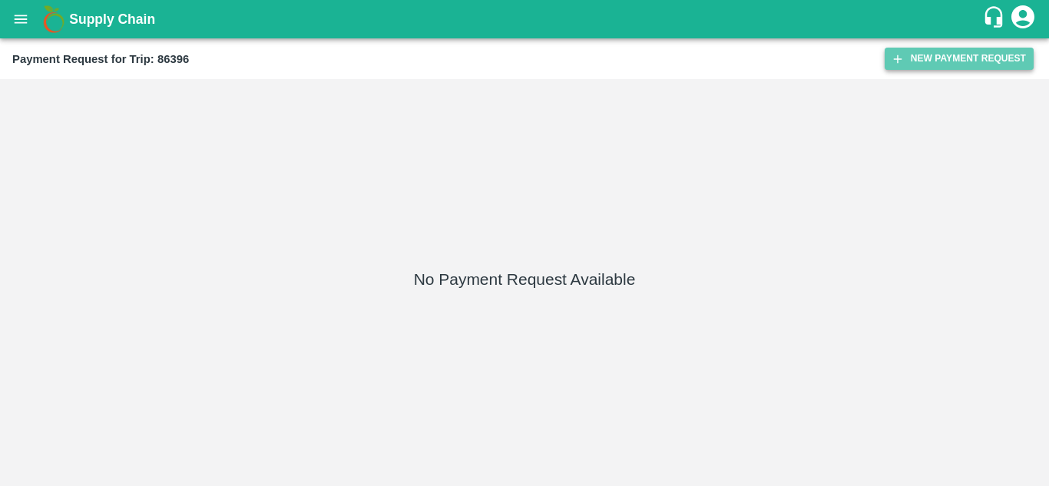
click at [979, 62] on button "New Payment Request" at bounding box center [958, 59] width 149 height 22
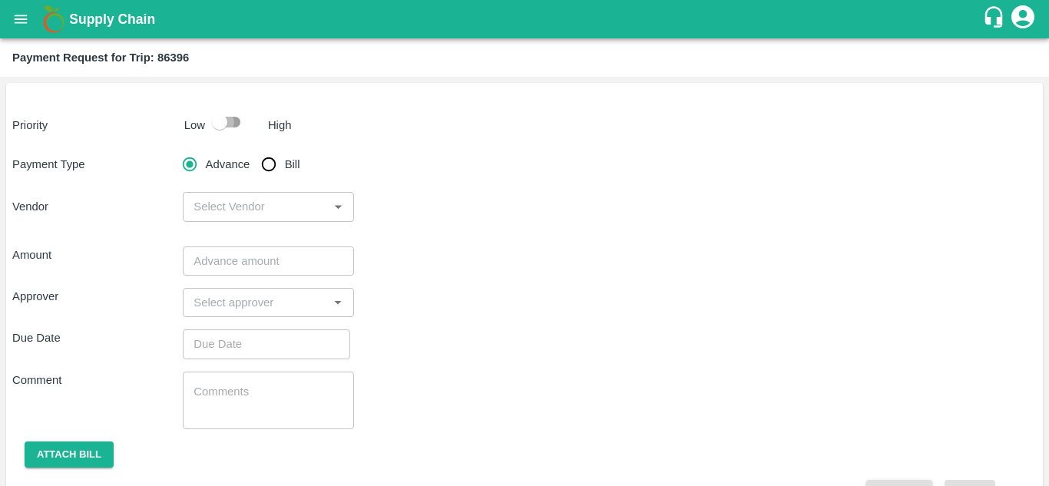
click at [232, 113] on input "checkbox" at bounding box center [220, 121] width 88 height 29
checkbox input "true"
click at [275, 166] on input "Bill" at bounding box center [268, 164] width 31 height 31
radio input "true"
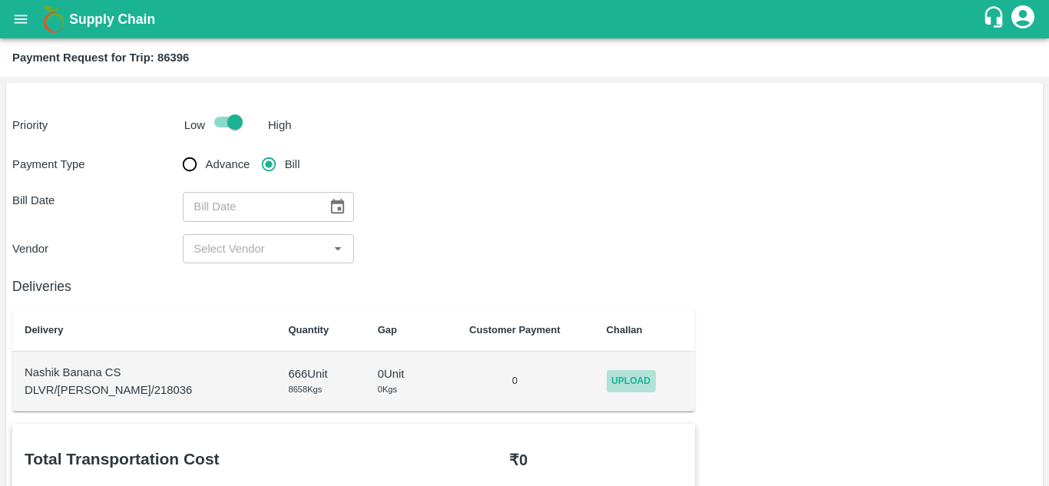
click at [617, 373] on span "Upload" at bounding box center [630, 381] width 49 height 22
click at [0, 0] on input "Upload" at bounding box center [0, 0] width 0 height 0
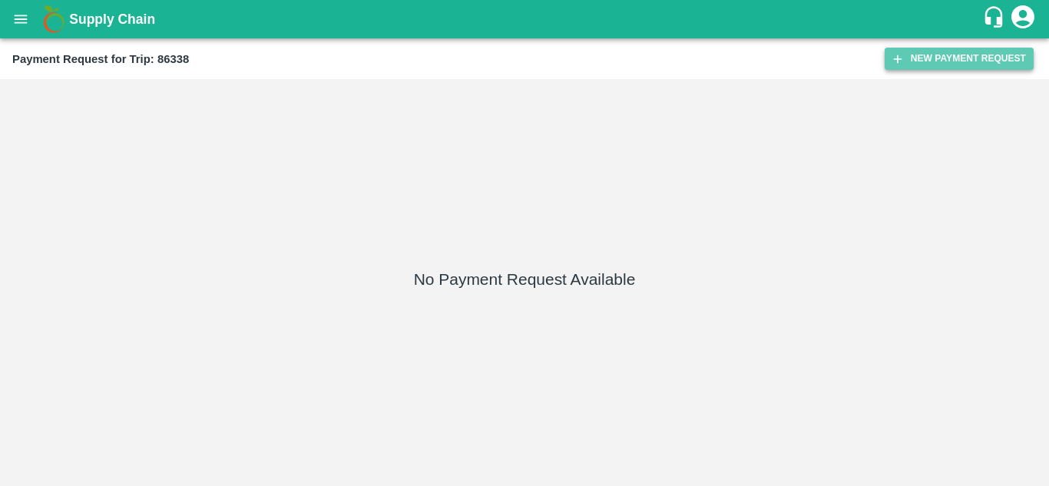
click at [988, 58] on button "New Payment Request" at bounding box center [958, 59] width 149 height 22
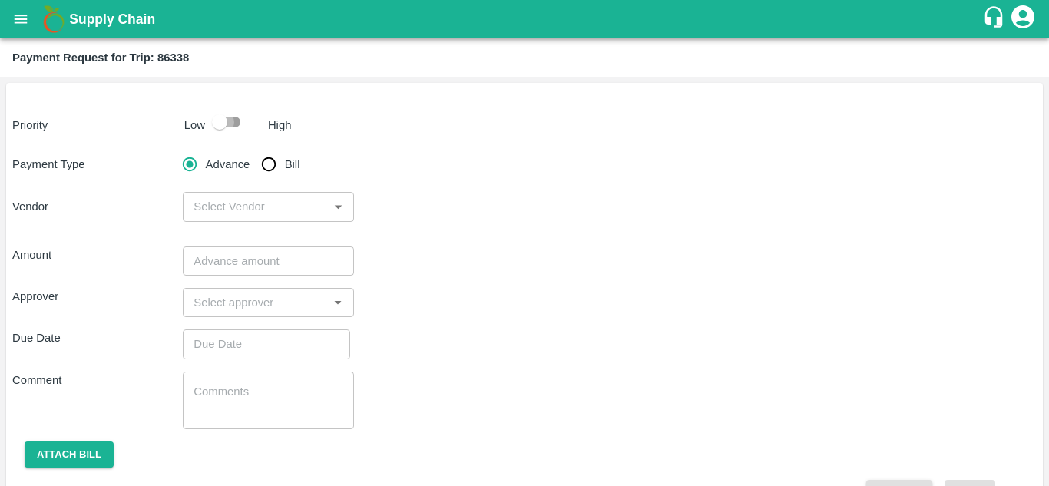
click at [230, 117] on input "checkbox" at bounding box center [220, 121] width 88 height 29
checkbox input "true"
click at [270, 170] on input "Bill" at bounding box center [268, 164] width 31 height 31
radio input "true"
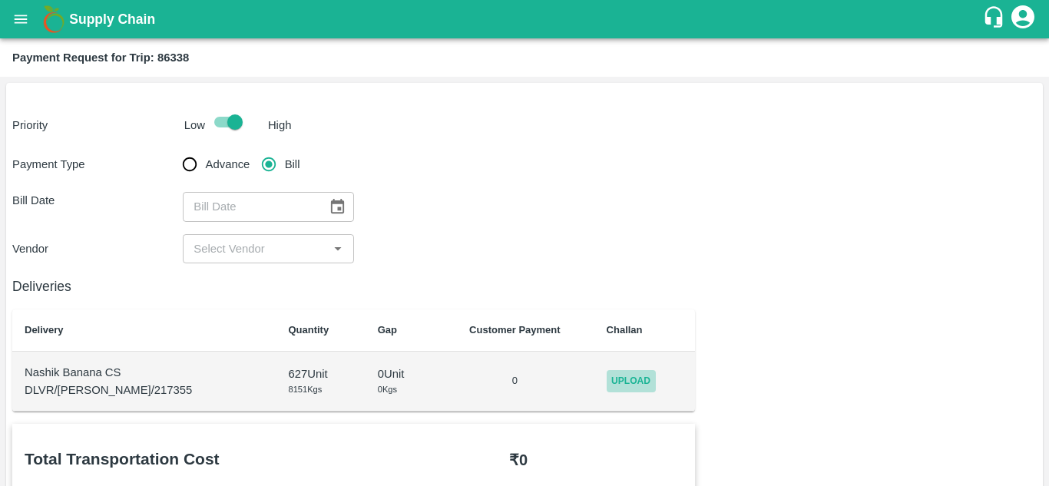
click at [617, 381] on span "Upload" at bounding box center [630, 381] width 49 height 22
click at [0, 0] on input "Upload" at bounding box center [0, 0] width 0 height 0
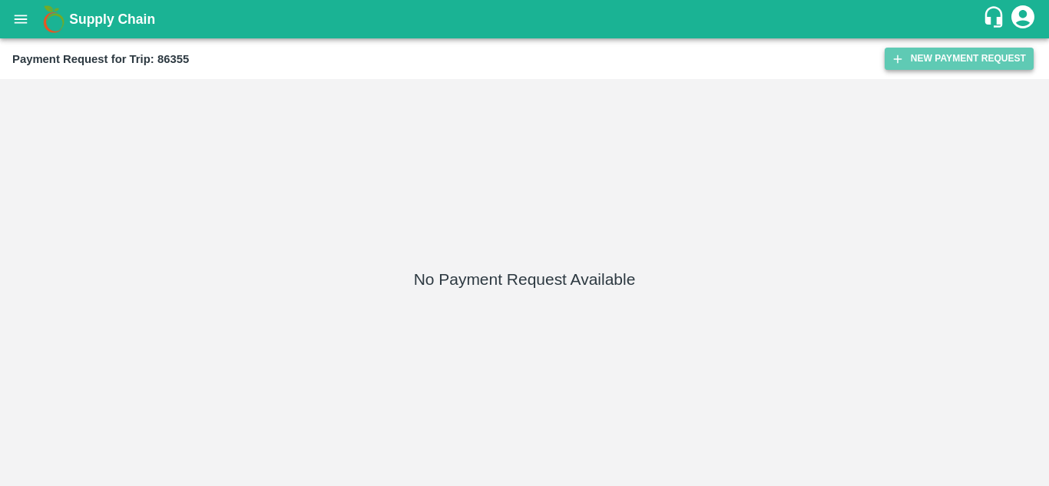
click at [964, 58] on button "New Payment Request" at bounding box center [958, 59] width 149 height 22
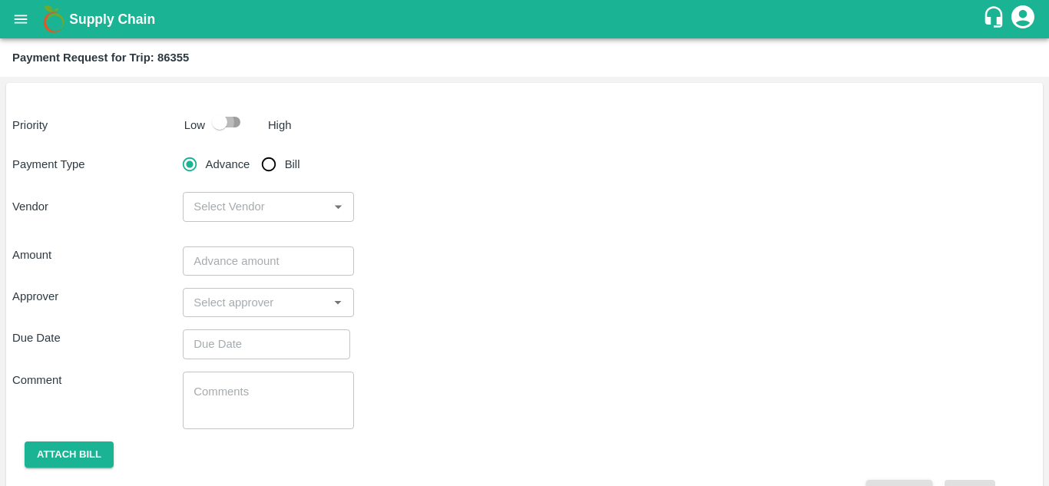
click at [234, 120] on input "checkbox" at bounding box center [220, 121] width 88 height 29
checkbox input "true"
click at [267, 163] on input "Bill" at bounding box center [268, 164] width 31 height 31
radio input "true"
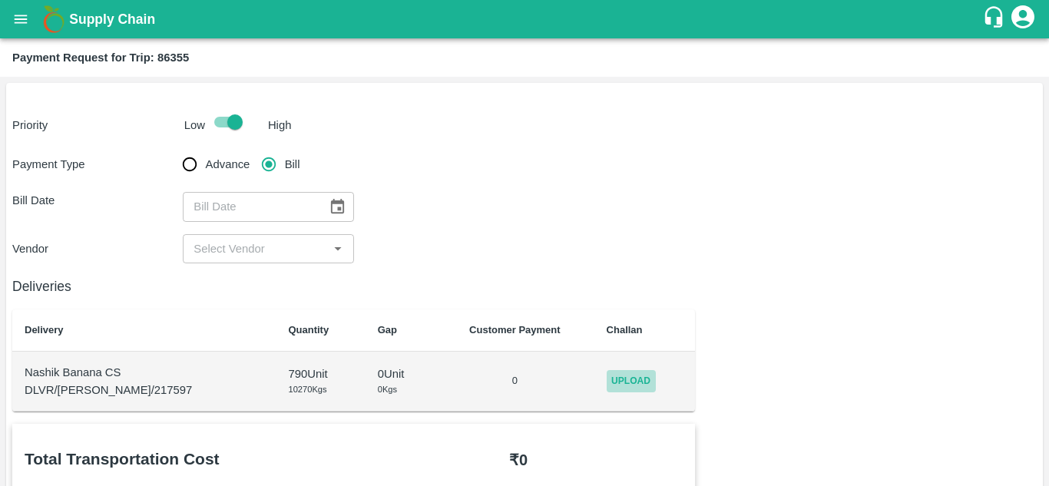
click at [606, 374] on span "Upload" at bounding box center [630, 381] width 49 height 22
click at [0, 0] on input "Upload" at bounding box center [0, 0] width 0 height 0
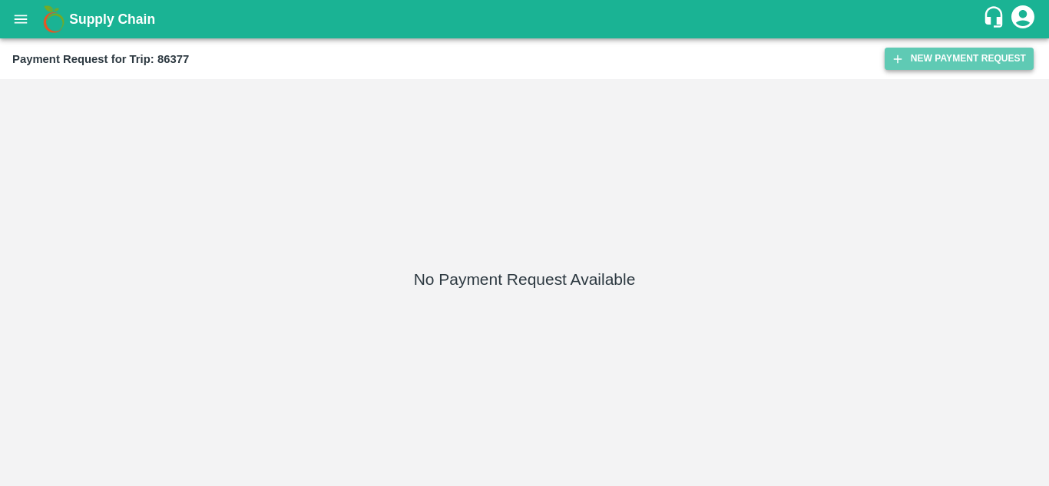
click at [936, 61] on button "New Payment Request" at bounding box center [958, 59] width 149 height 22
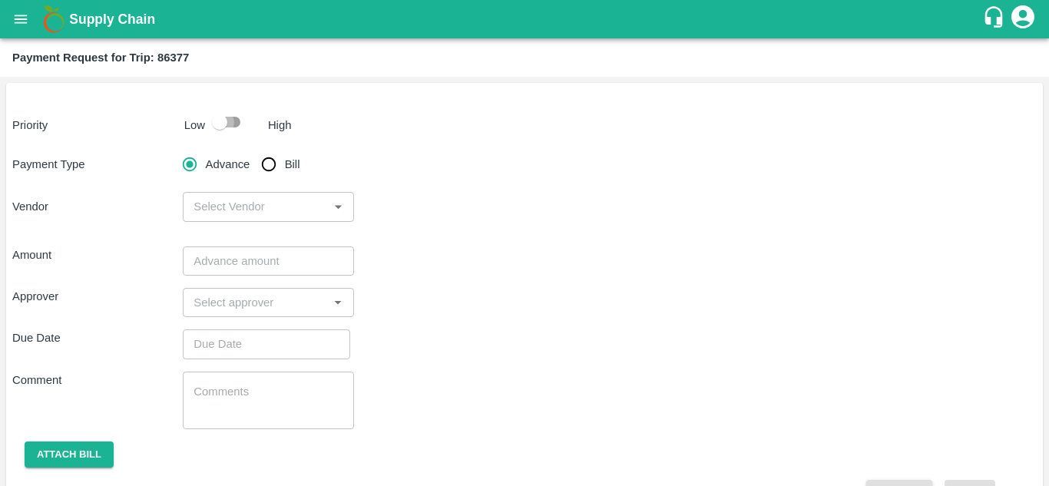
click at [230, 124] on input "checkbox" at bounding box center [220, 121] width 88 height 29
checkbox input "true"
click at [266, 159] on input "Bill" at bounding box center [268, 164] width 31 height 31
radio input "true"
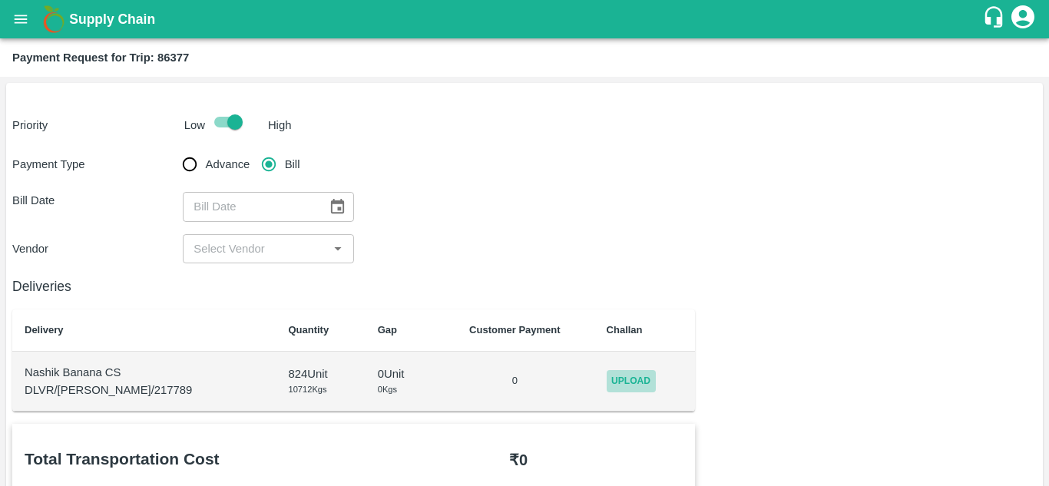
click at [606, 380] on span "Upload" at bounding box center [630, 381] width 49 height 22
click at [0, 0] on input "Upload" at bounding box center [0, 0] width 0 height 0
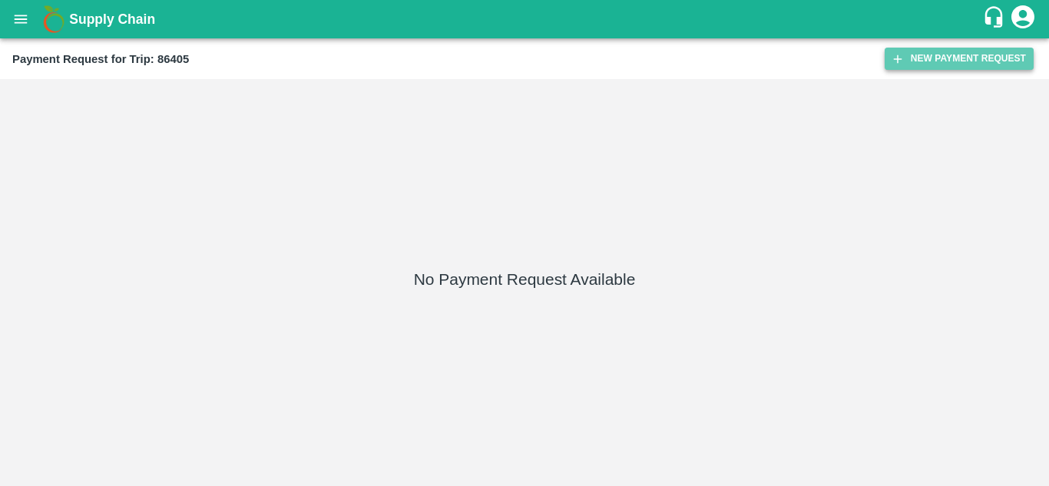
click at [918, 55] on button "New Payment Request" at bounding box center [958, 59] width 149 height 22
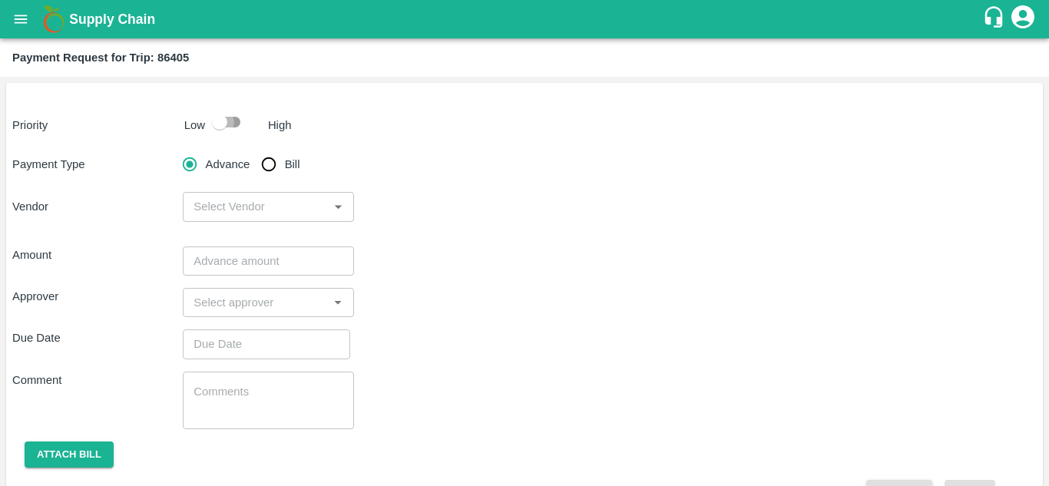
click at [235, 115] on input "checkbox" at bounding box center [220, 121] width 88 height 29
checkbox input "true"
click at [269, 164] on input "Bill" at bounding box center [268, 164] width 31 height 31
radio input "true"
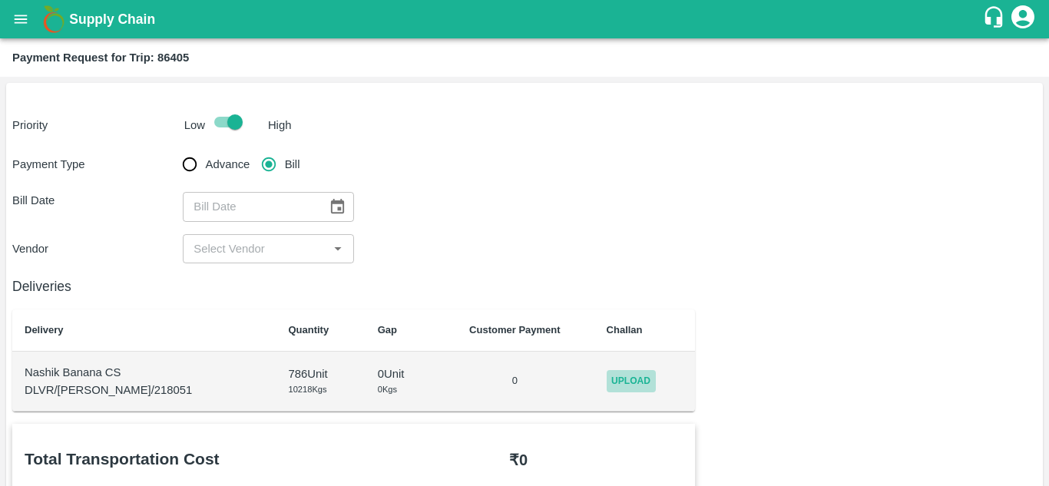
click at [619, 375] on span "Upload" at bounding box center [630, 381] width 49 height 22
click at [0, 0] on input "Upload" at bounding box center [0, 0] width 0 height 0
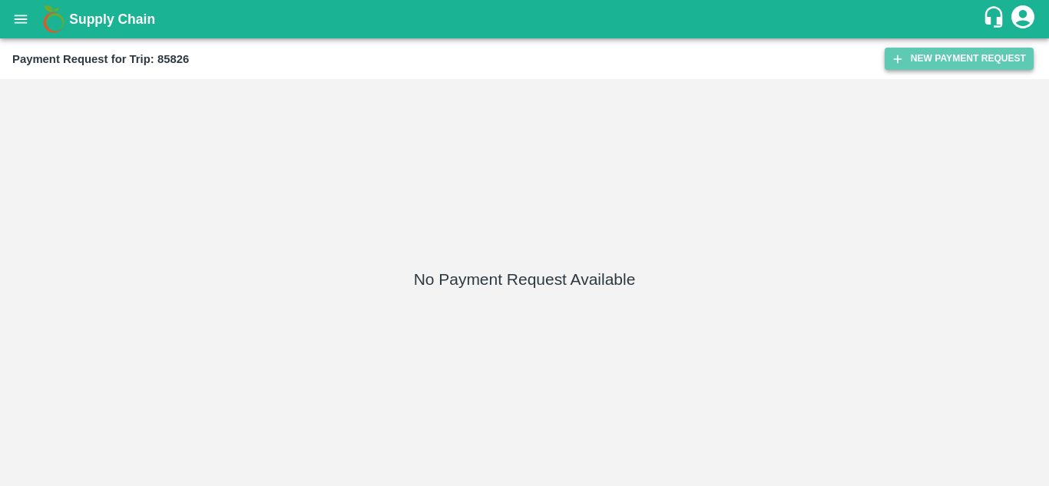
click at [919, 62] on button "New Payment Request" at bounding box center [958, 59] width 149 height 22
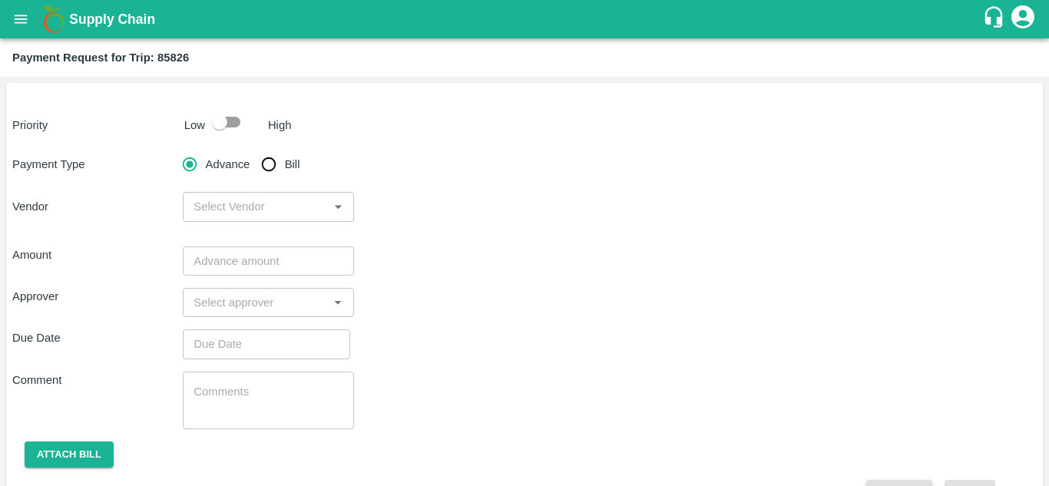
click at [238, 127] on input "checkbox" at bounding box center [220, 121] width 88 height 29
checkbox input "true"
click at [277, 164] on input "Bill" at bounding box center [268, 164] width 31 height 31
radio input "true"
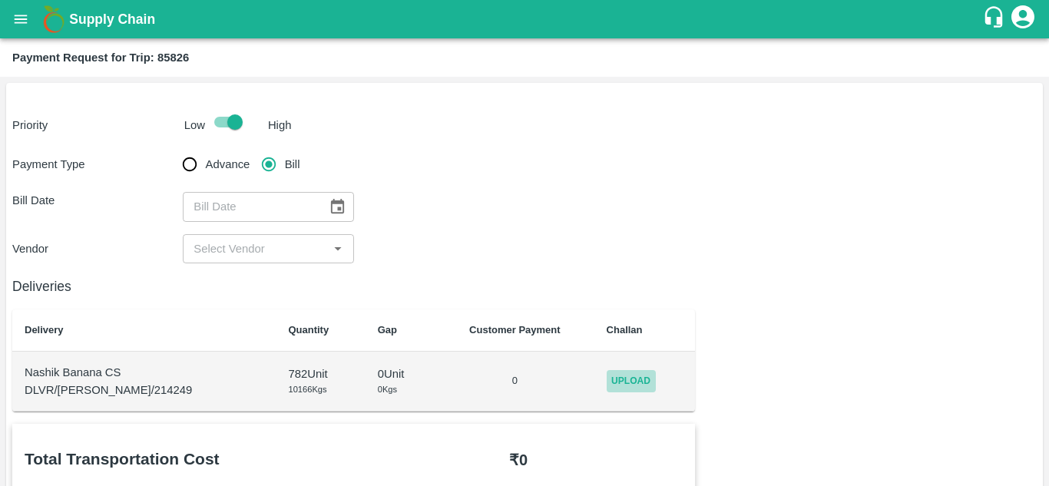
click at [621, 382] on span "Upload" at bounding box center [630, 381] width 49 height 22
click at [0, 0] on input "Upload" at bounding box center [0, 0] width 0 height 0
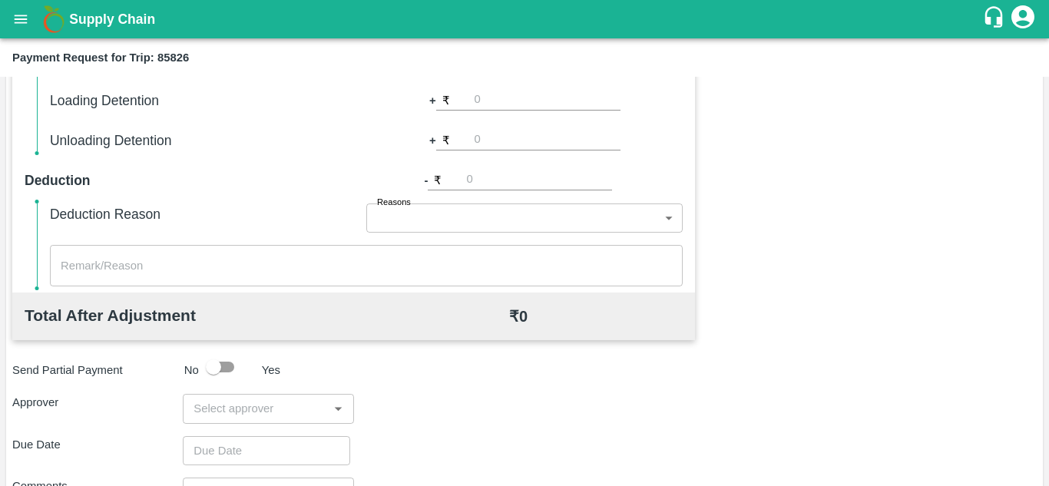
scroll to position [698, 0]
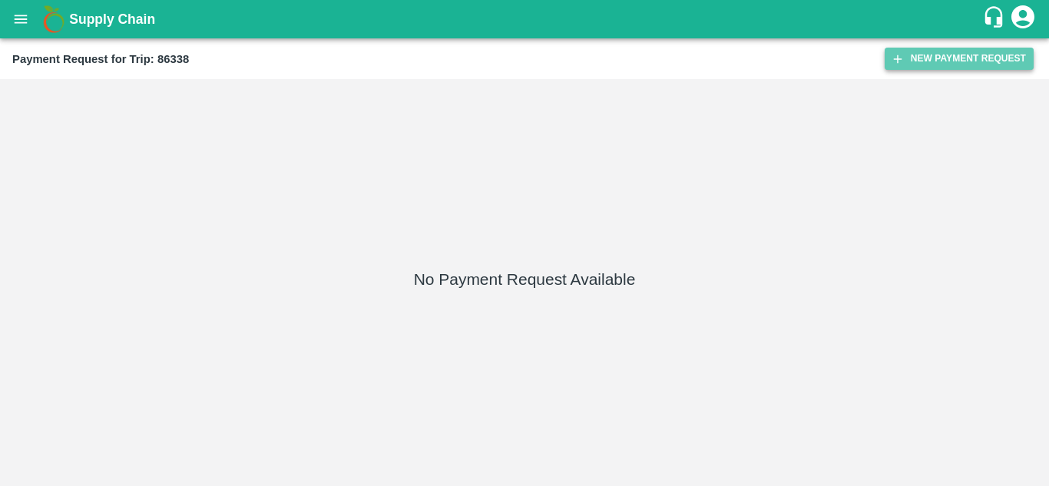
click at [923, 59] on button "New Payment Request" at bounding box center [958, 59] width 149 height 22
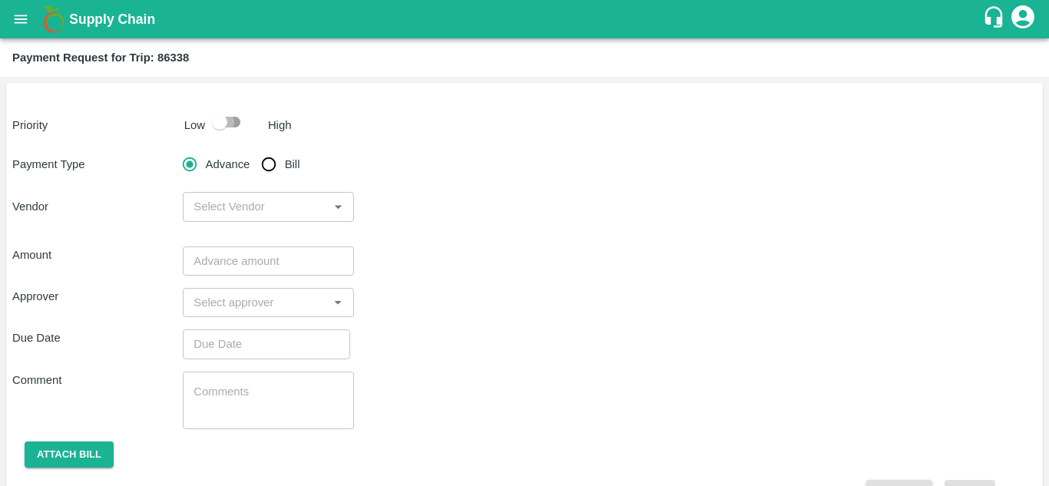
click at [229, 125] on input "checkbox" at bounding box center [220, 121] width 88 height 29
checkbox input "true"
click at [264, 158] on input "Bill" at bounding box center [268, 164] width 31 height 31
radio input "true"
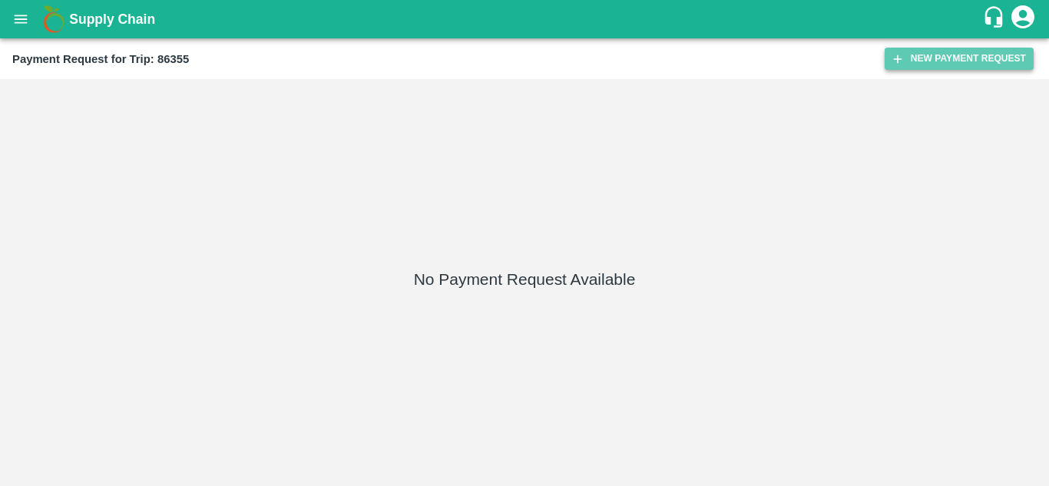
click at [944, 55] on button "New Payment Request" at bounding box center [958, 59] width 149 height 22
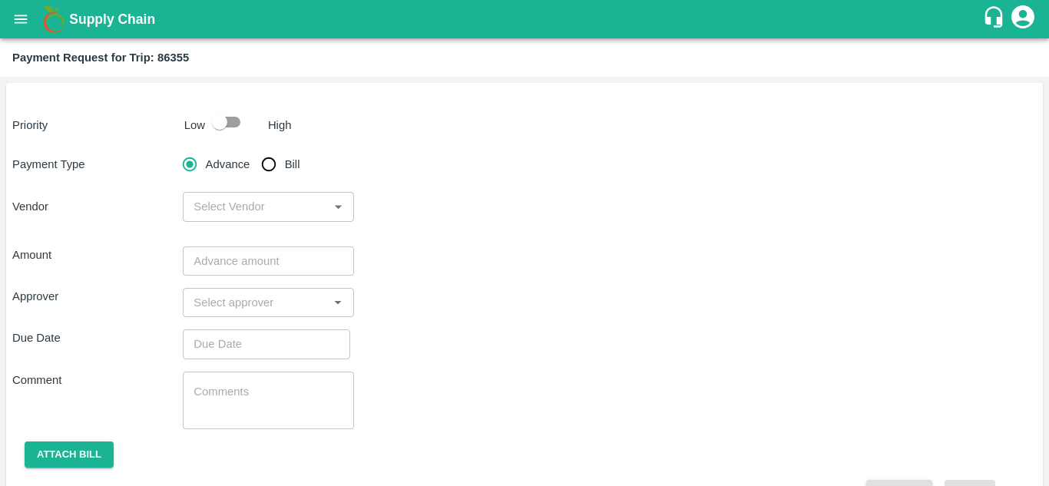
drag, startPoint x: 232, startPoint y: 120, endPoint x: 220, endPoint y: 115, distance: 12.4
click at [220, 115] on input "checkbox" at bounding box center [220, 121] width 88 height 29
checkbox input "true"
click at [269, 165] on input "Bill" at bounding box center [268, 164] width 31 height 31
radio input "true"
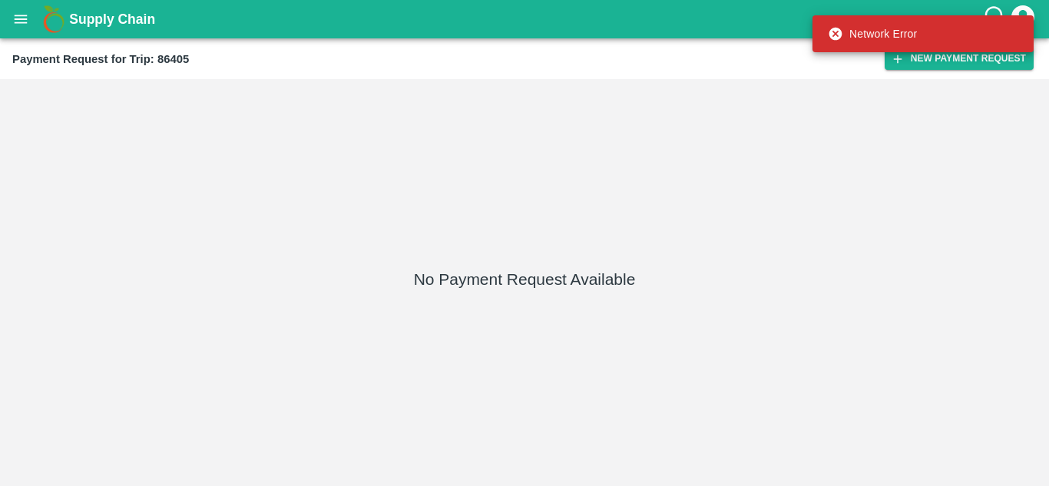
click at [935, 50] on div "Network Error" at bounding box center [922, 33] width 221 height 37
click at [934, 54] on div "Network Error" at bounding box center [922, 34] width 221 height 46
click at [967, 57] on div "Network Error" at bounding box center [922, 34] width 221 height 46
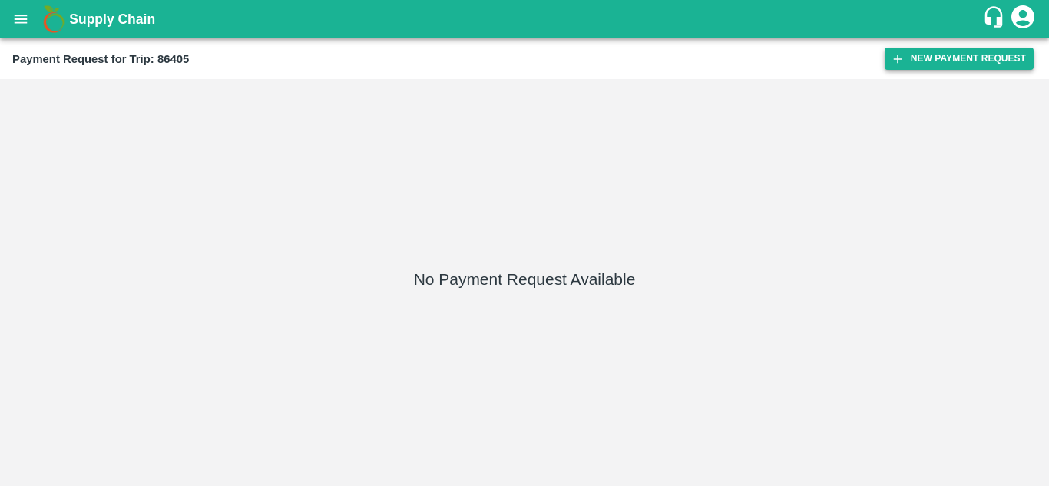
click at [952, 58] on button "New Payment Request" at bounding box center [958, 59] width 149 height 22
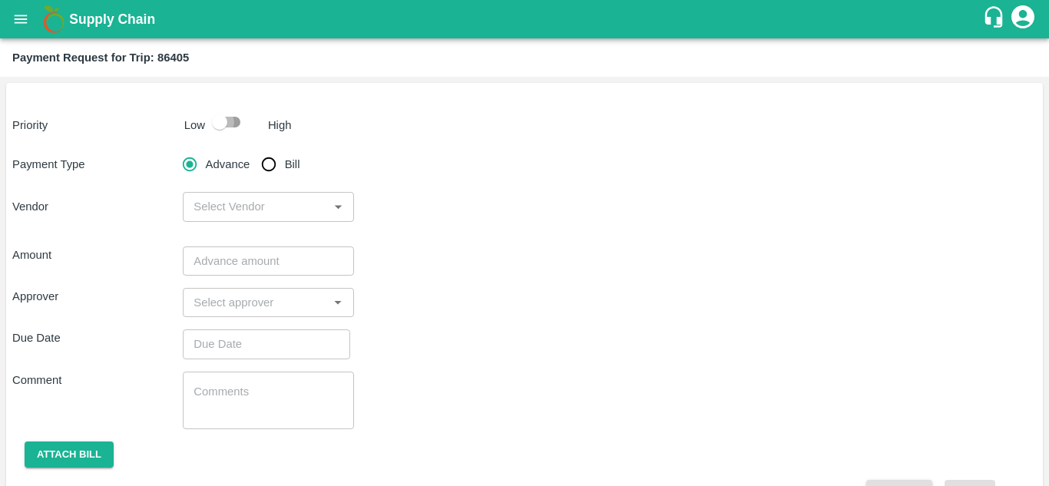
click at [234, 123] on input "checkbox" at bounding box center [220, 121] width 88 height 29
checkbox input "true"
click at [272, 164] on input "Bill" at bounding box center [268, 164] width 31 height 31
radio input "true"
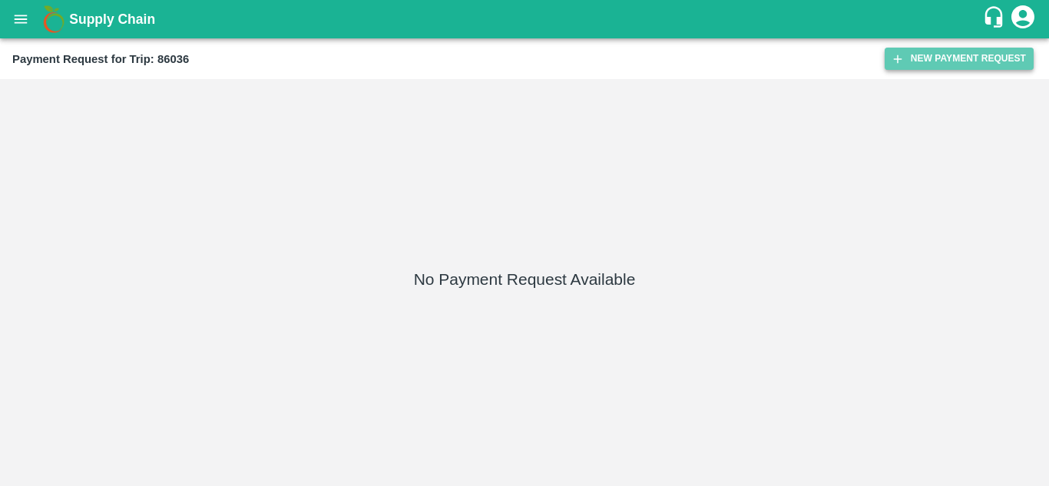
click at [965, 51] on button "New Payment Request" at bounding box center [958, 59] width 149 height 22
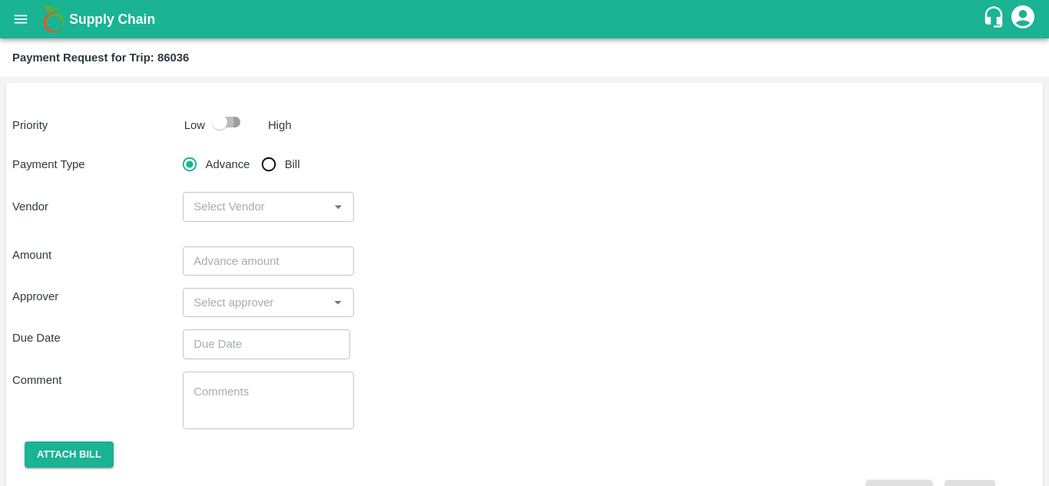
click at [236, 121] on input "checkbox" at bounding box center [220, 121] width 88 height 29
checkbox input "true"
click at [270, 167] on input "Bill" at bounding box center [268, 164] width 31 height 31
radio input "true"
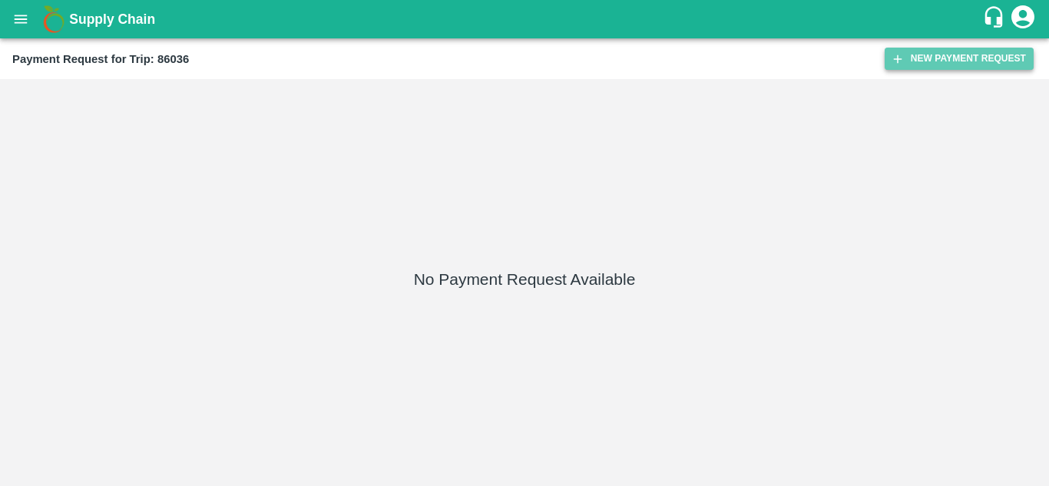
click at [936, 57] on button "New Payment Request" at bounding box center [958, 59] width 149 height 22
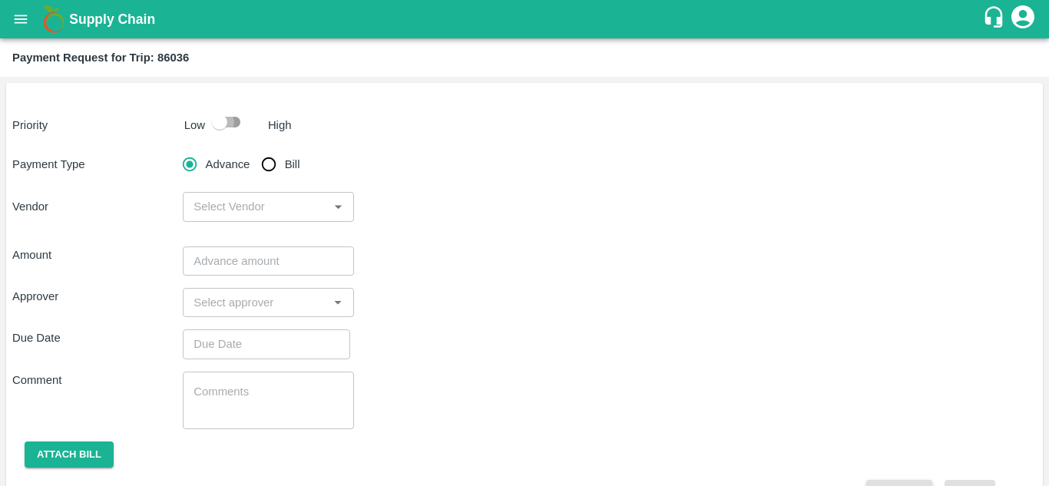
click at [236, 120] on input "checkbox" at bounding box center [220, 121] width 88 height 29
checkbox input "true"
click at [264, 164] on input "Bill" at bounding box center [268, 164] width 31 height 31
radio input "true"
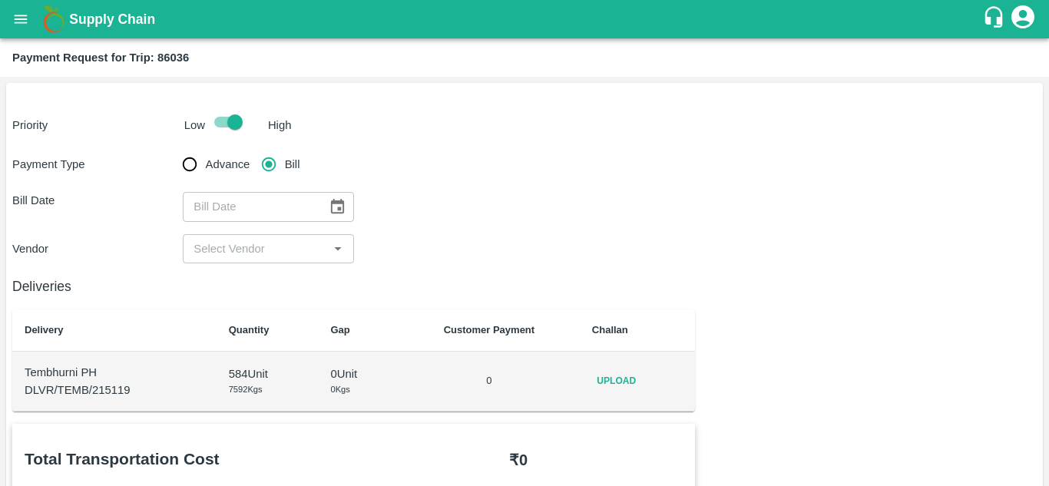
click at [619, 384] on span "Upload" at bounding box center [616, 381] width 49 height 22
click at [0, 0] on input "Upload" at bounding box center [0, 0] width 0 height 0
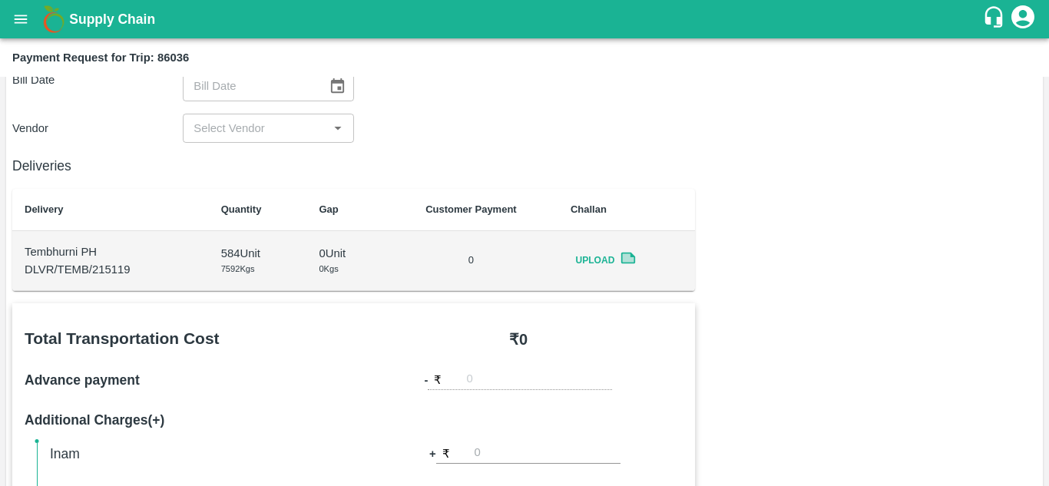
scroll to position [84, 0]
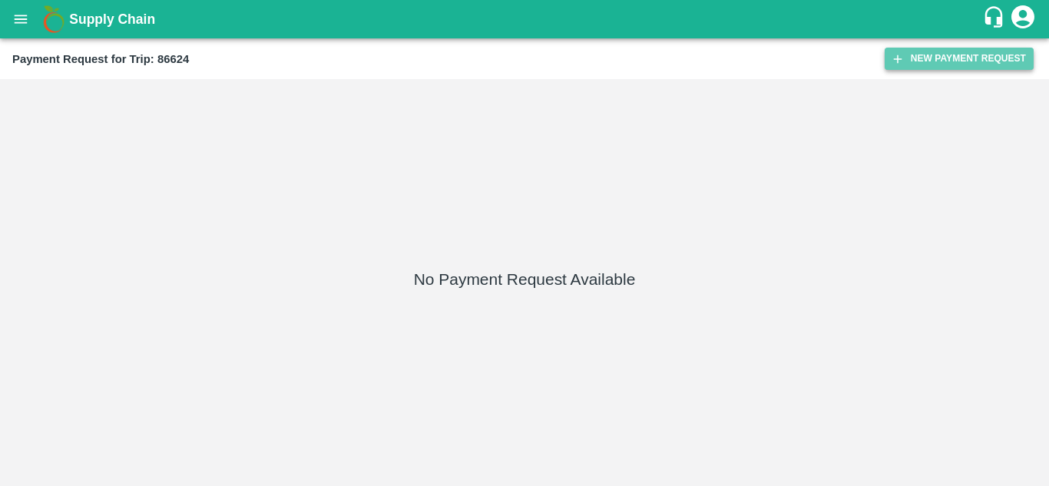
click at [953, 56] on button "New Payment Request" at bounding box center [958, 59] width 149 height 22
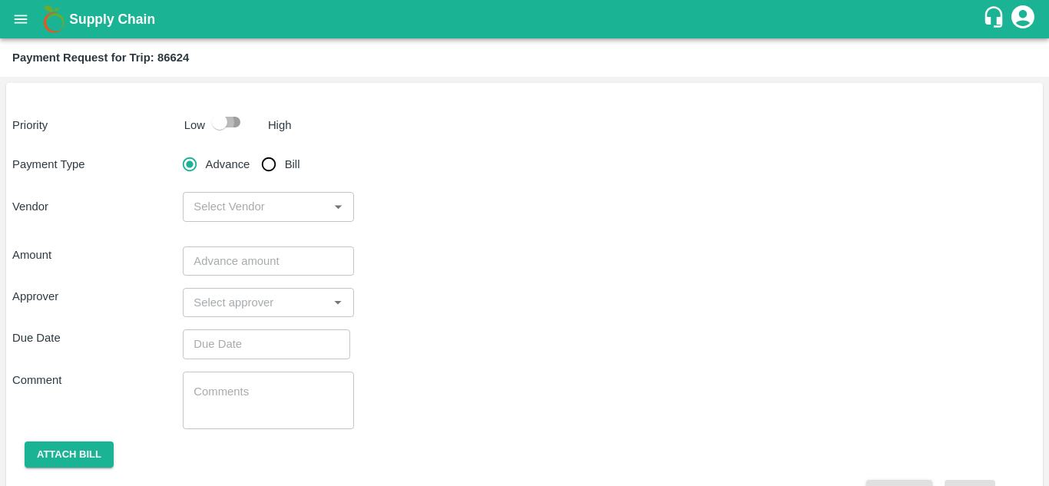
click at [235, 124] on input "checkbox" at bounding box center [220, 121] width 88 height 29
checkbox input "true"
click at [270, 169] on input "Bill" at bounding box center [268, 164] width 31 height 31
radio input "true"
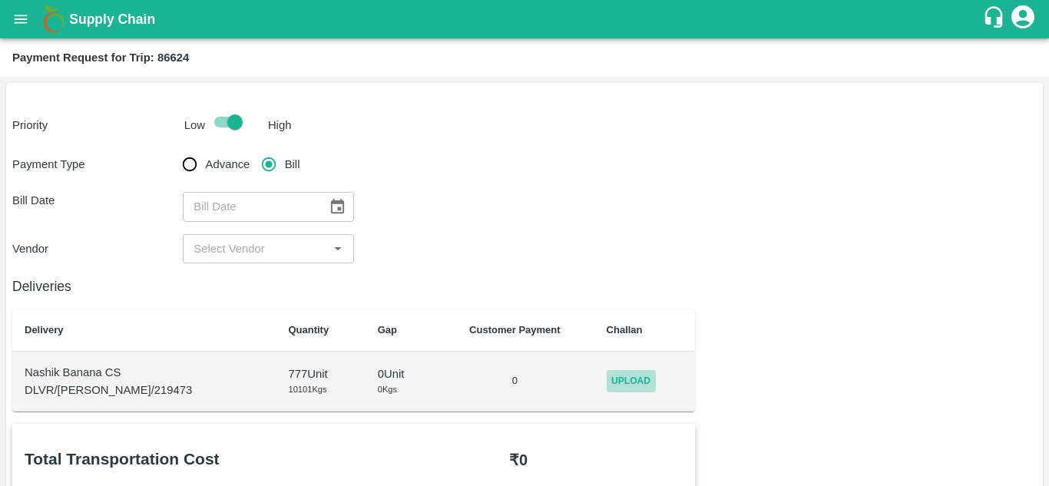
click at [629, 383] on span "Upload" at bounding box center [630, 381] width 49 height 22
click at [0, 0] on input "Upload" at bounding box center [0, 0] width 0 height 0
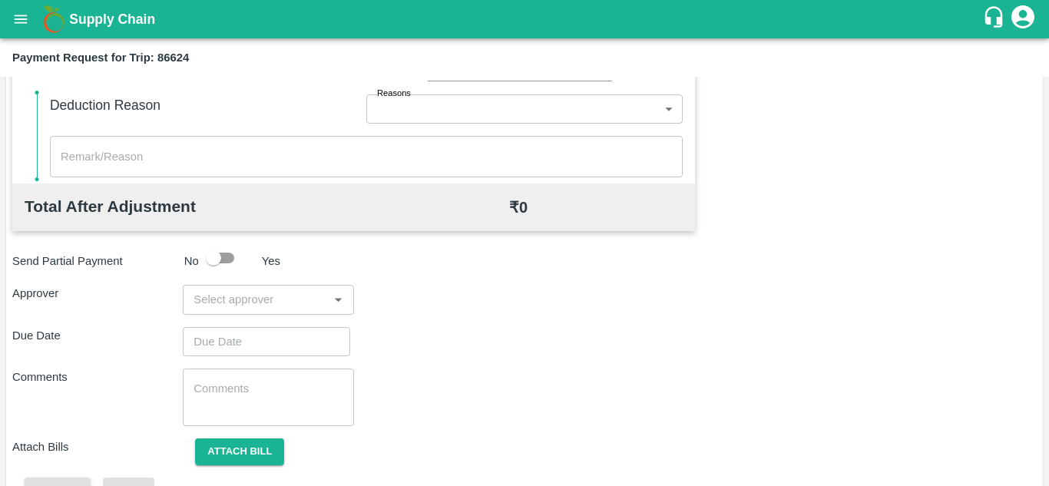
scroll to position [699, 0]
